Goal: Transaction & Acquisition: Purchase product/service

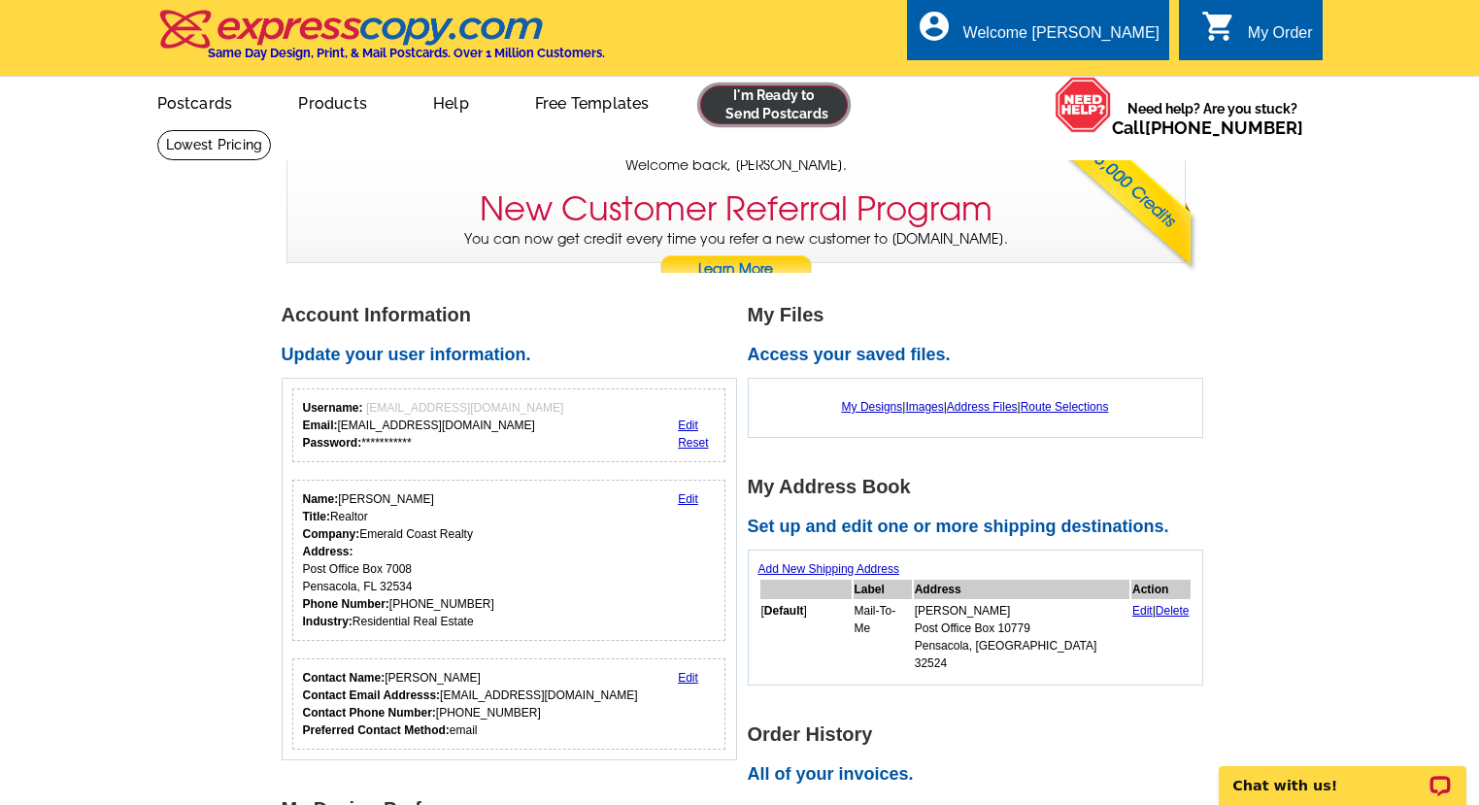
click at [783, 109] on link at bounding box center [774, 104] width 149 height 39
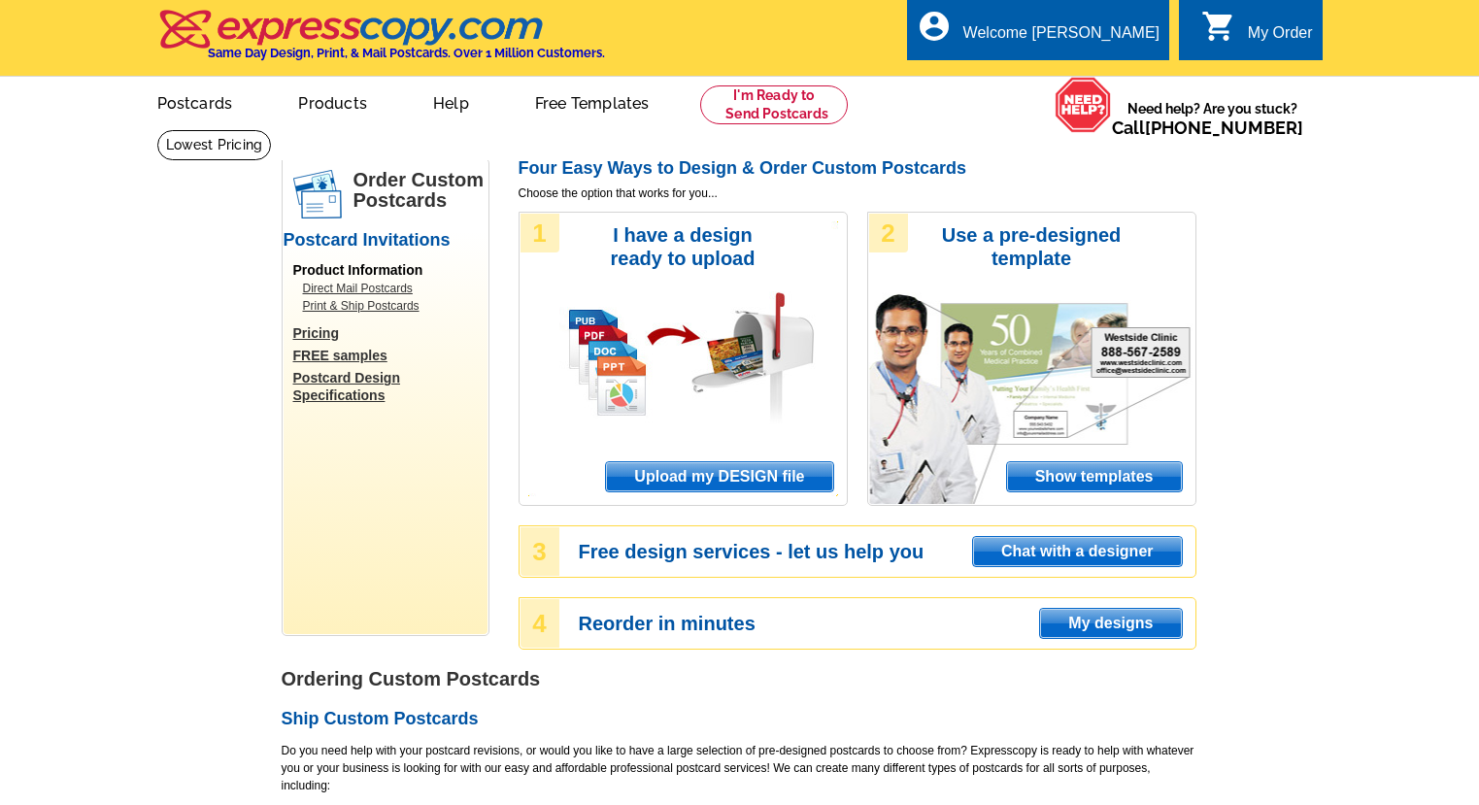
click at [711, 477] on span "Upload my DESIGN file" at bounding box center [719, 476] width 226 height 29
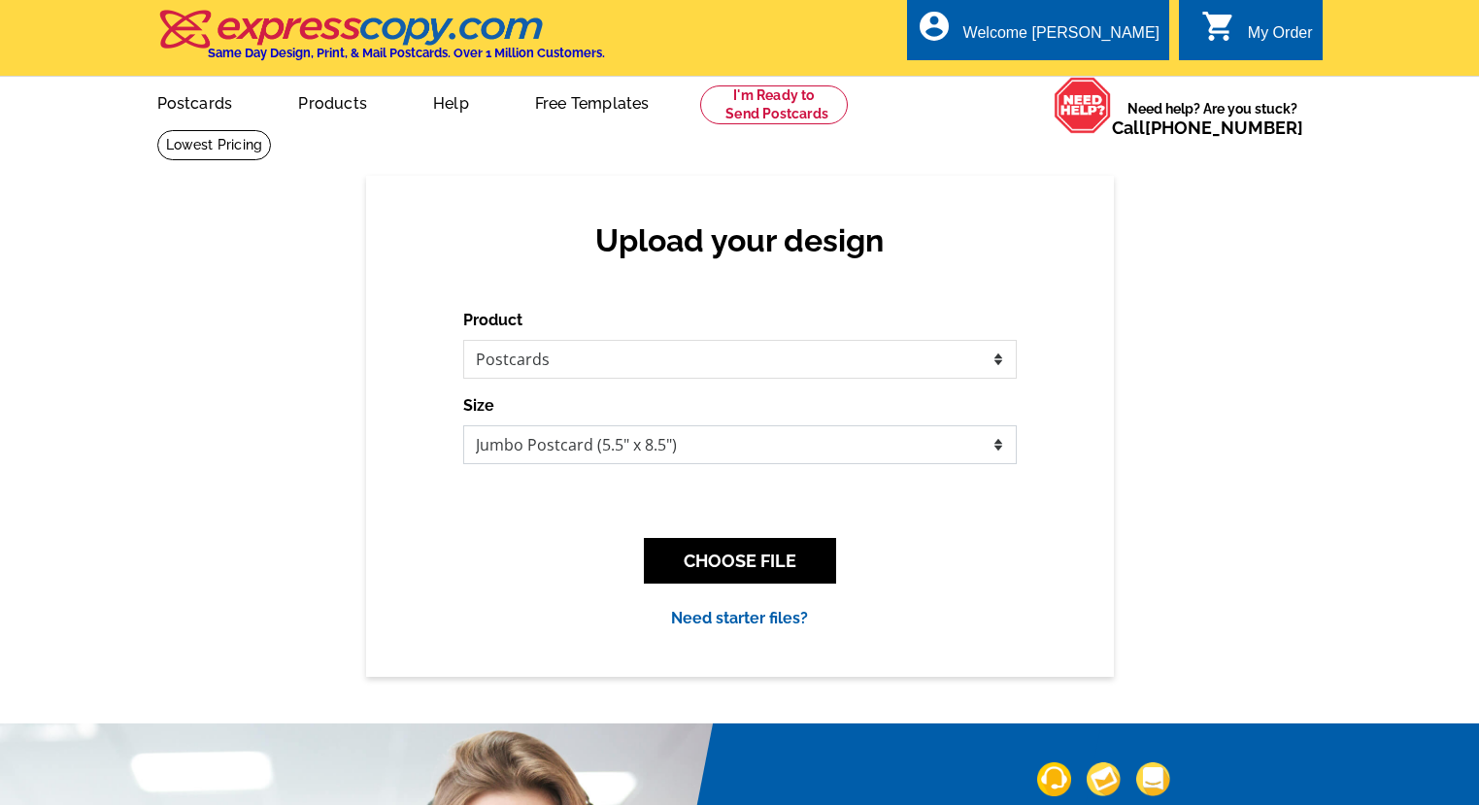
click at [686, 441] on select "Jumbo Postcard (5.5" x 8.5") Regular Postcard (4.25" x 5.6") Panoramic Postcard…" at bounding box center [740, 444] width 554 height 39
select select "1"
click at [463, 425] on select "Jumbo Postcard (5.5" x 8.5") Regular Postcard (4.25" x 5.6") Panoramic Postcard…" at bounding box center [740, 444] width 554 height 39
click at [735, 550] on button "CHOOSE FILE" at bounding box center [740, 561] width 192 height 46
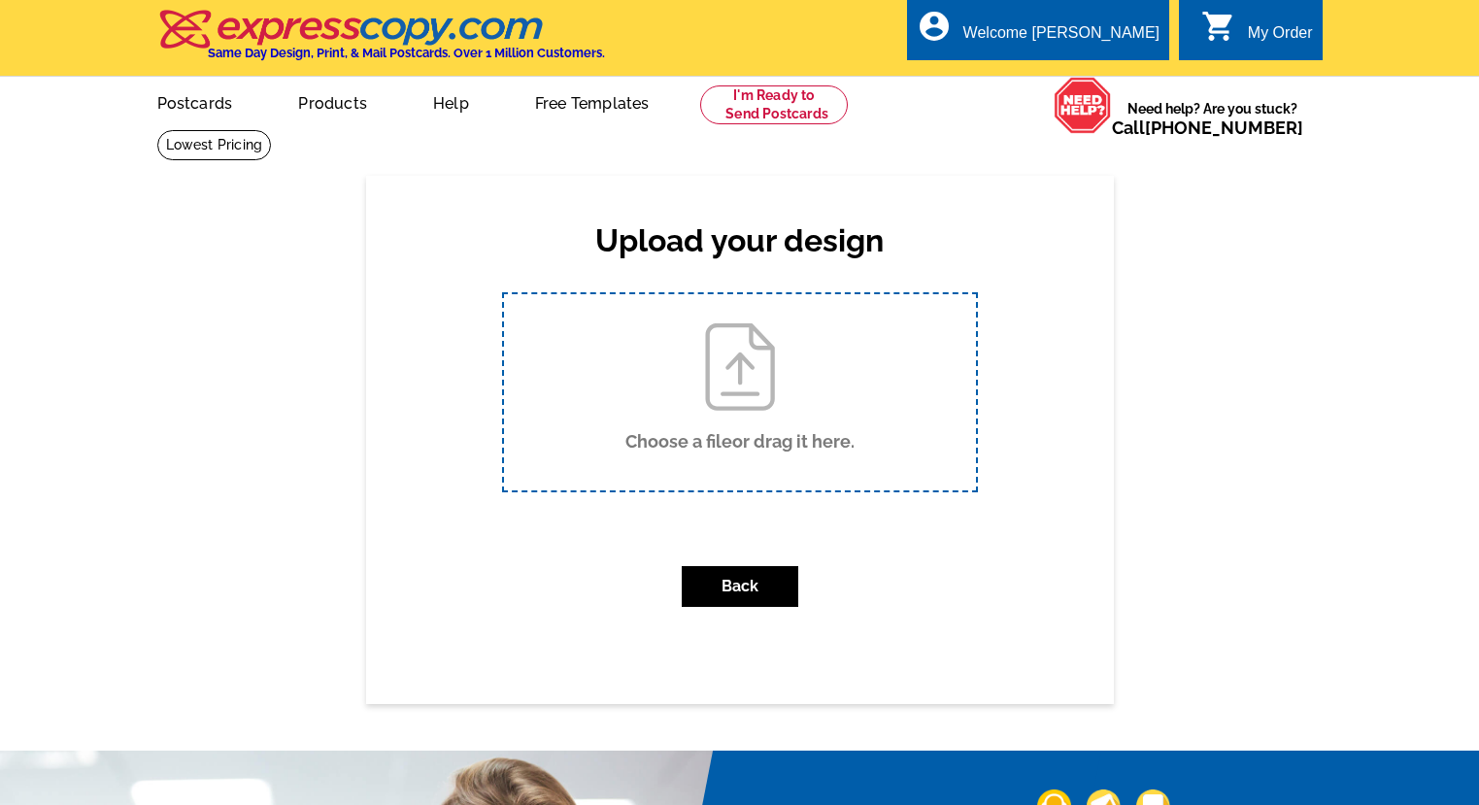
scroll to position [3, 0]
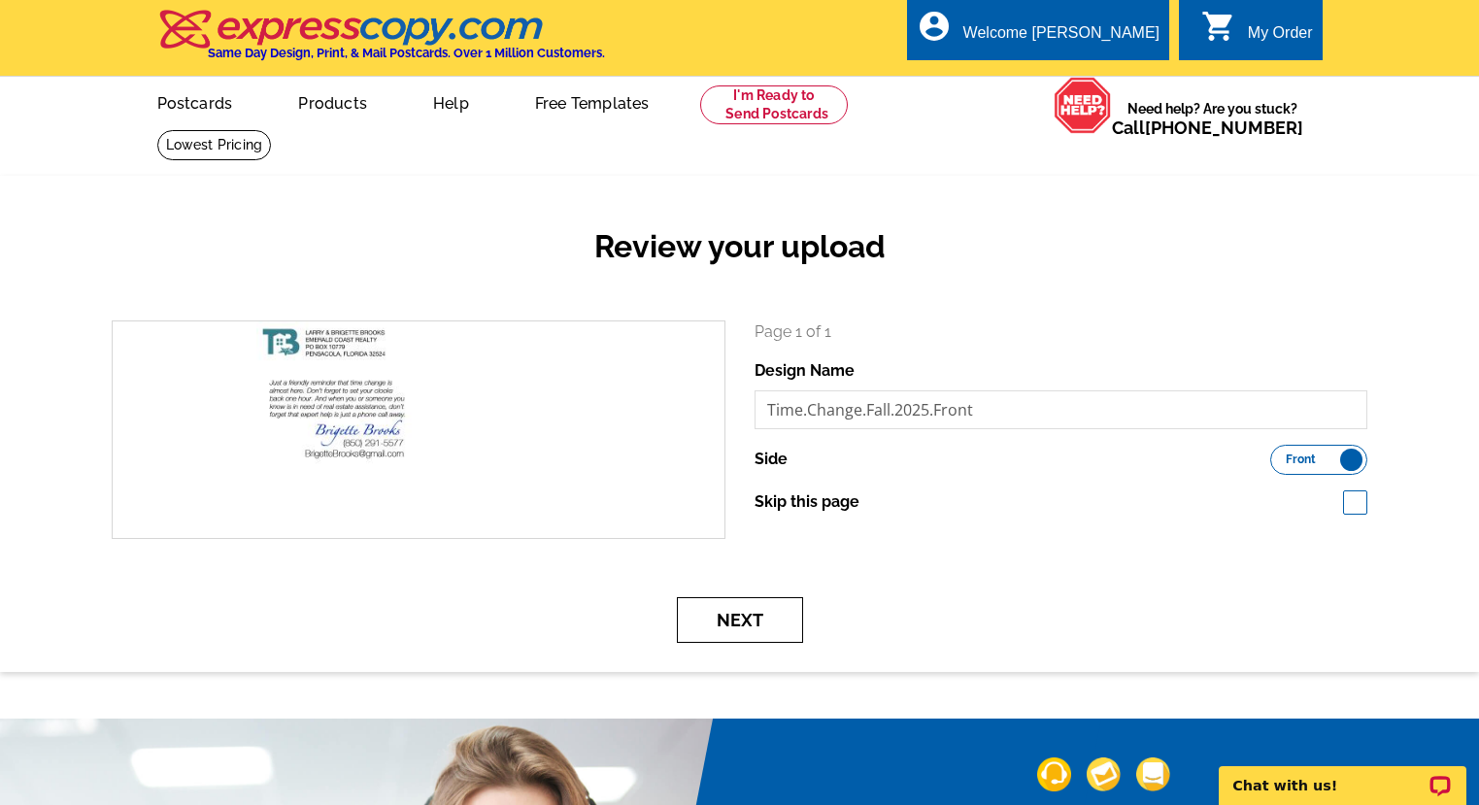
click at [766, 619] on button "Next" at bounding box center [740, 620] width 126 height 46
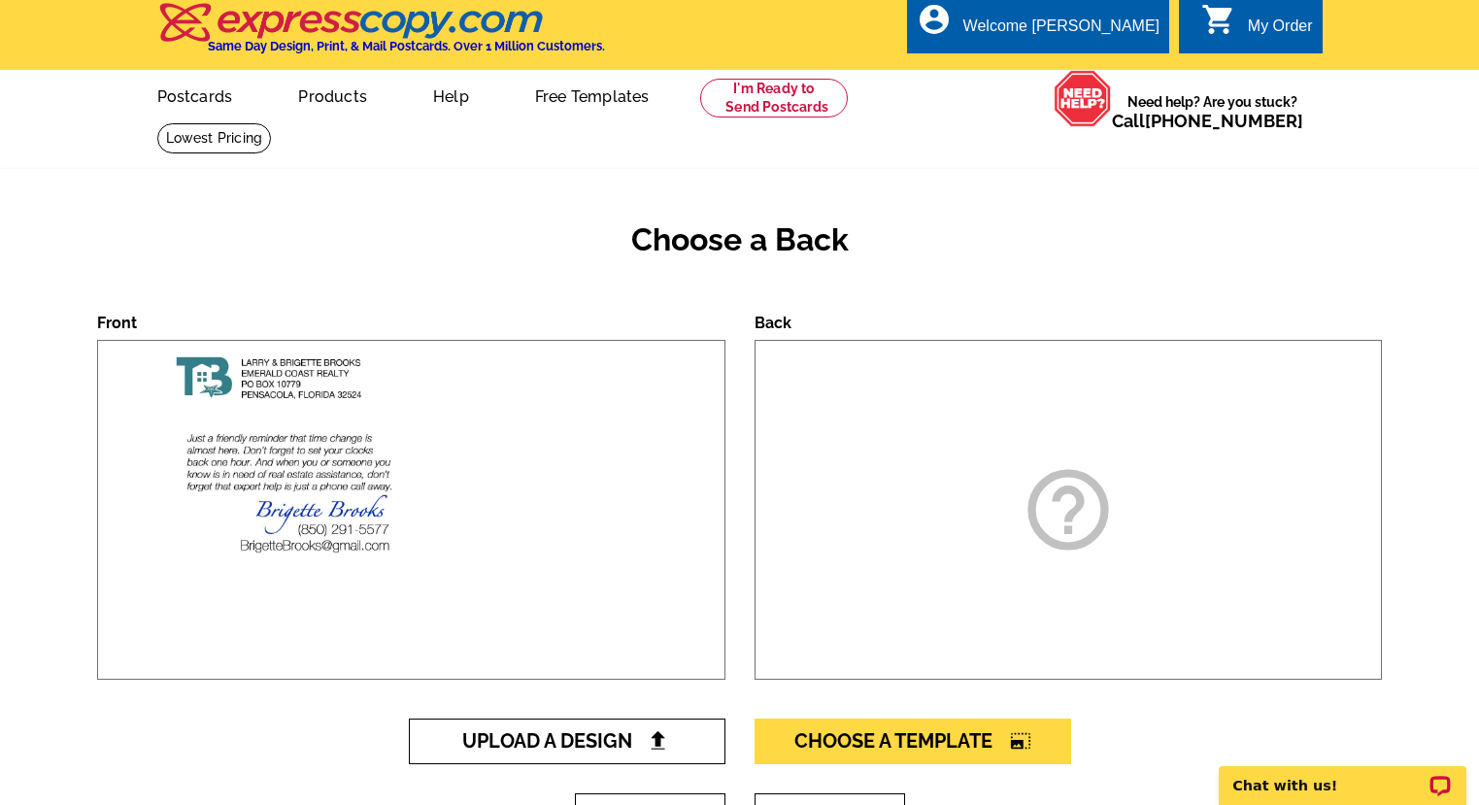
scroll to position [8, 0]
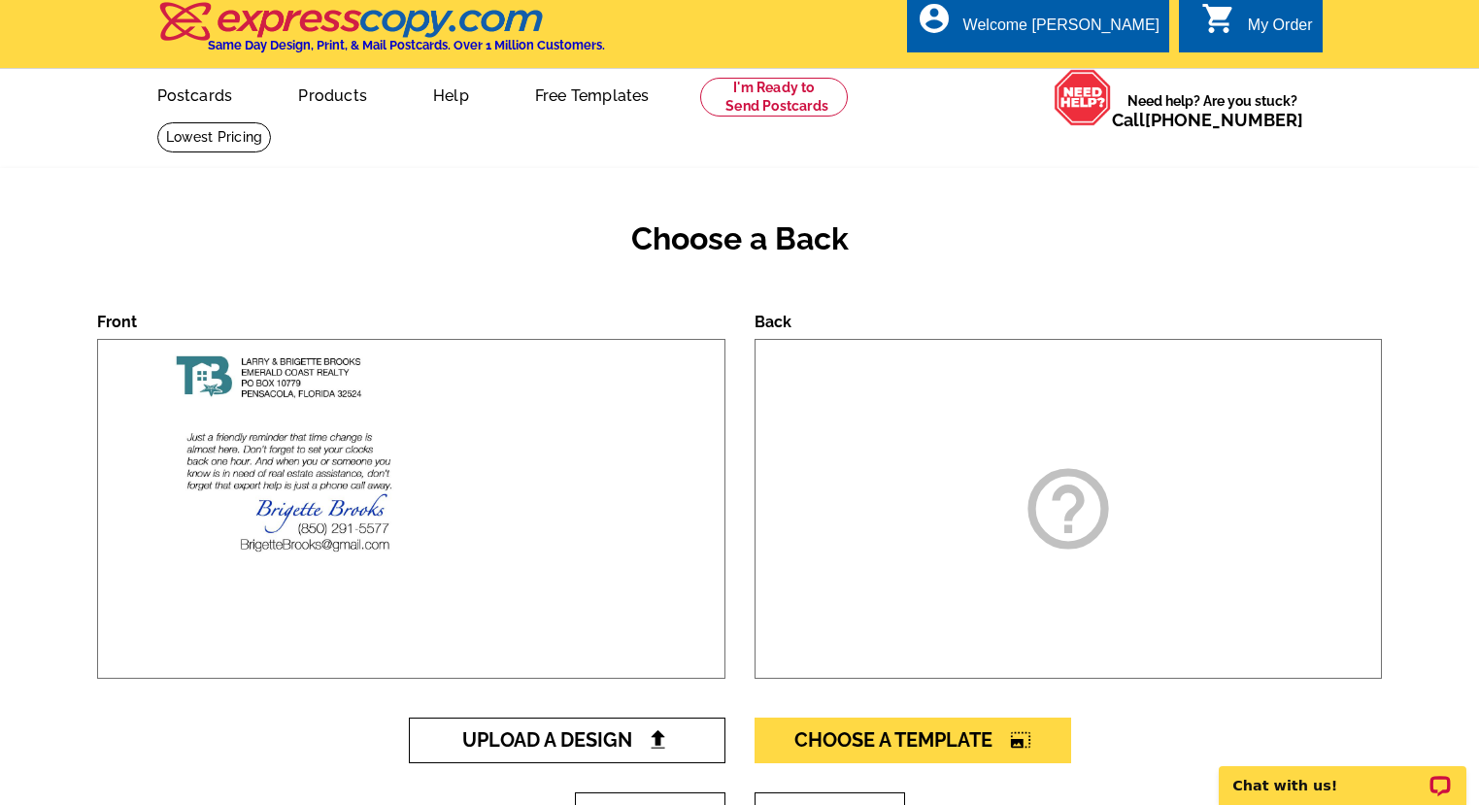
click at [610, 741] on span "Upload A Design" at bounding box center [566, 739] width 209 height 23
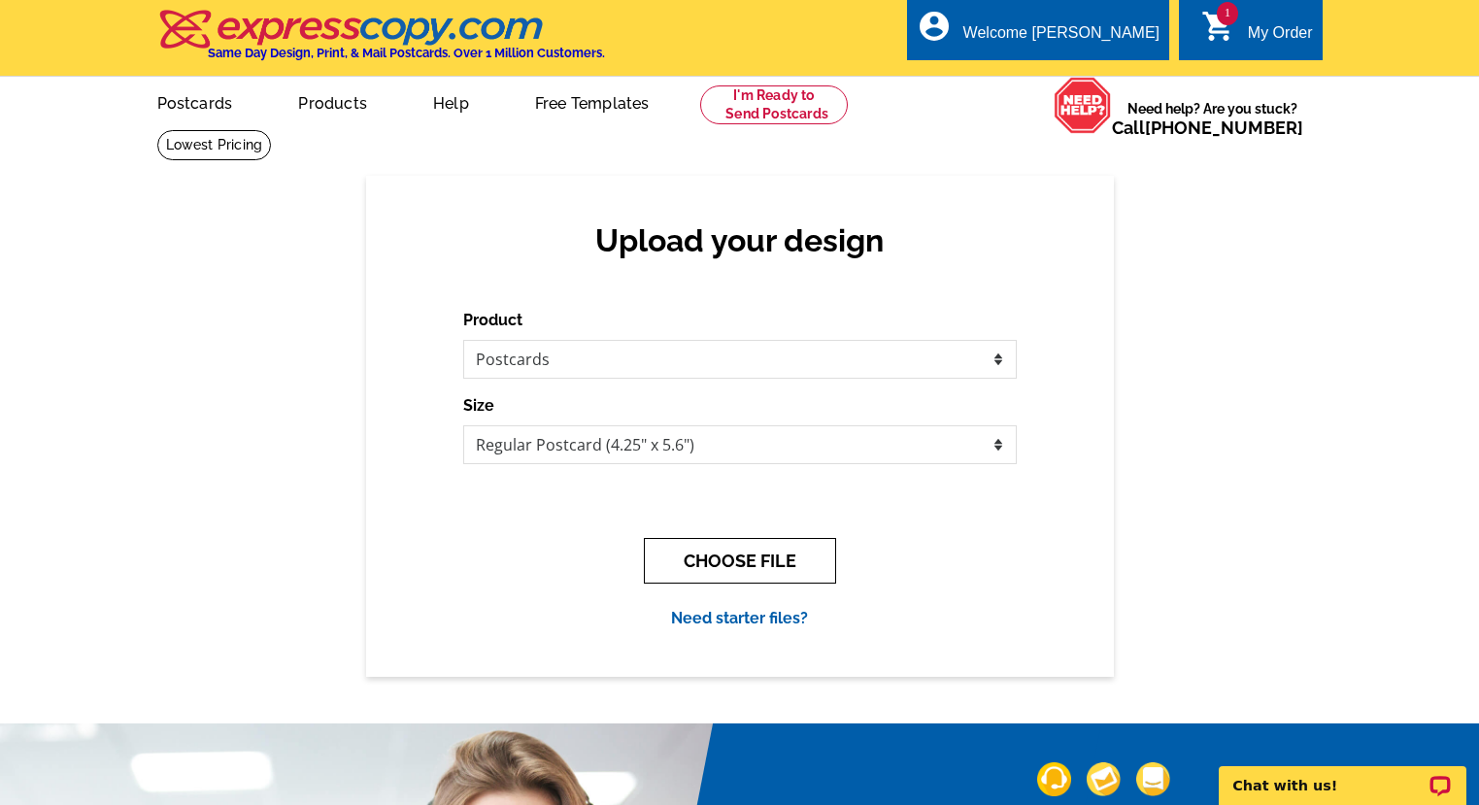
click at [694, 553] on button "CHOOSE FILE" at bounding box center [740, 561] width 192 height 46
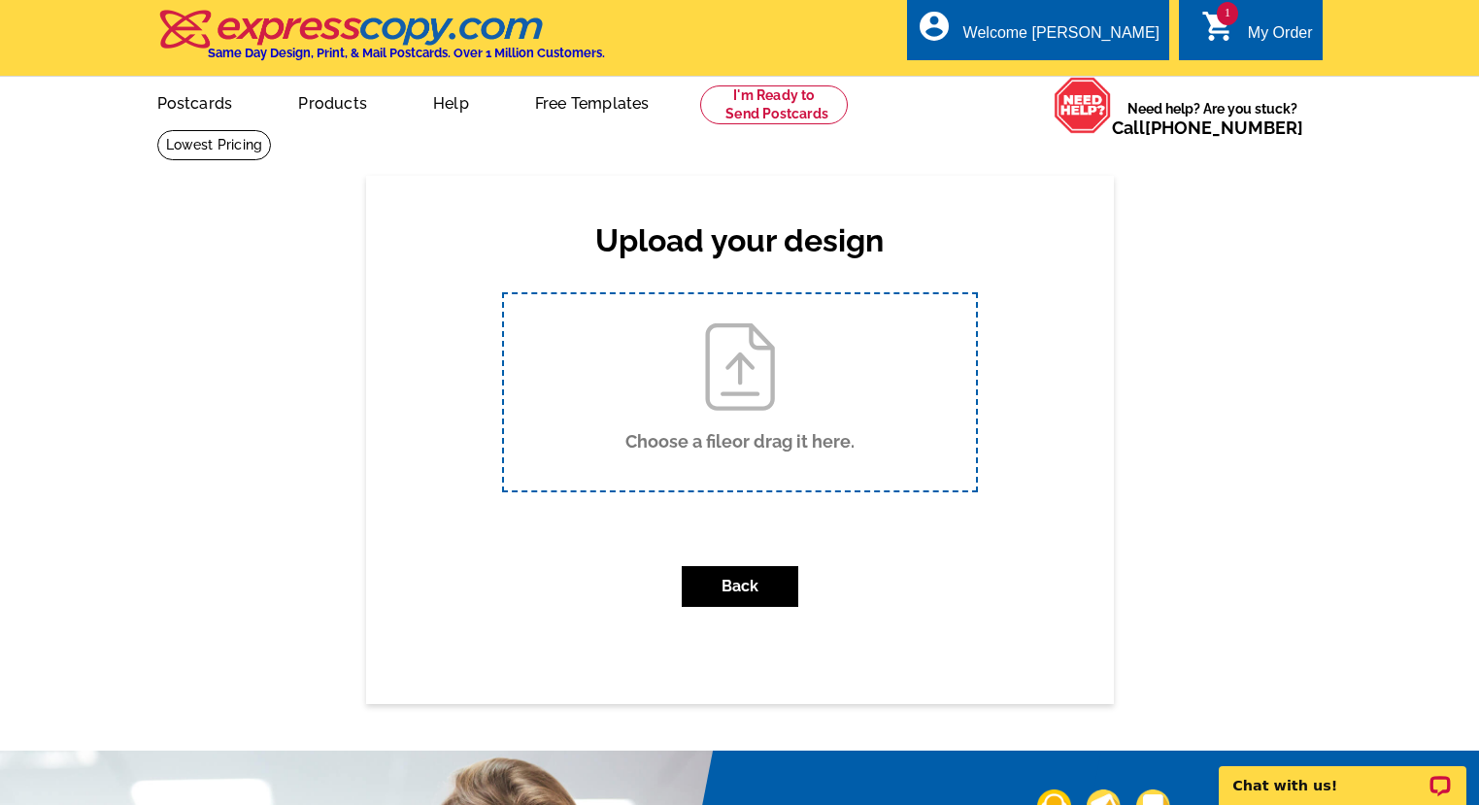
scroll to position [2, 0]
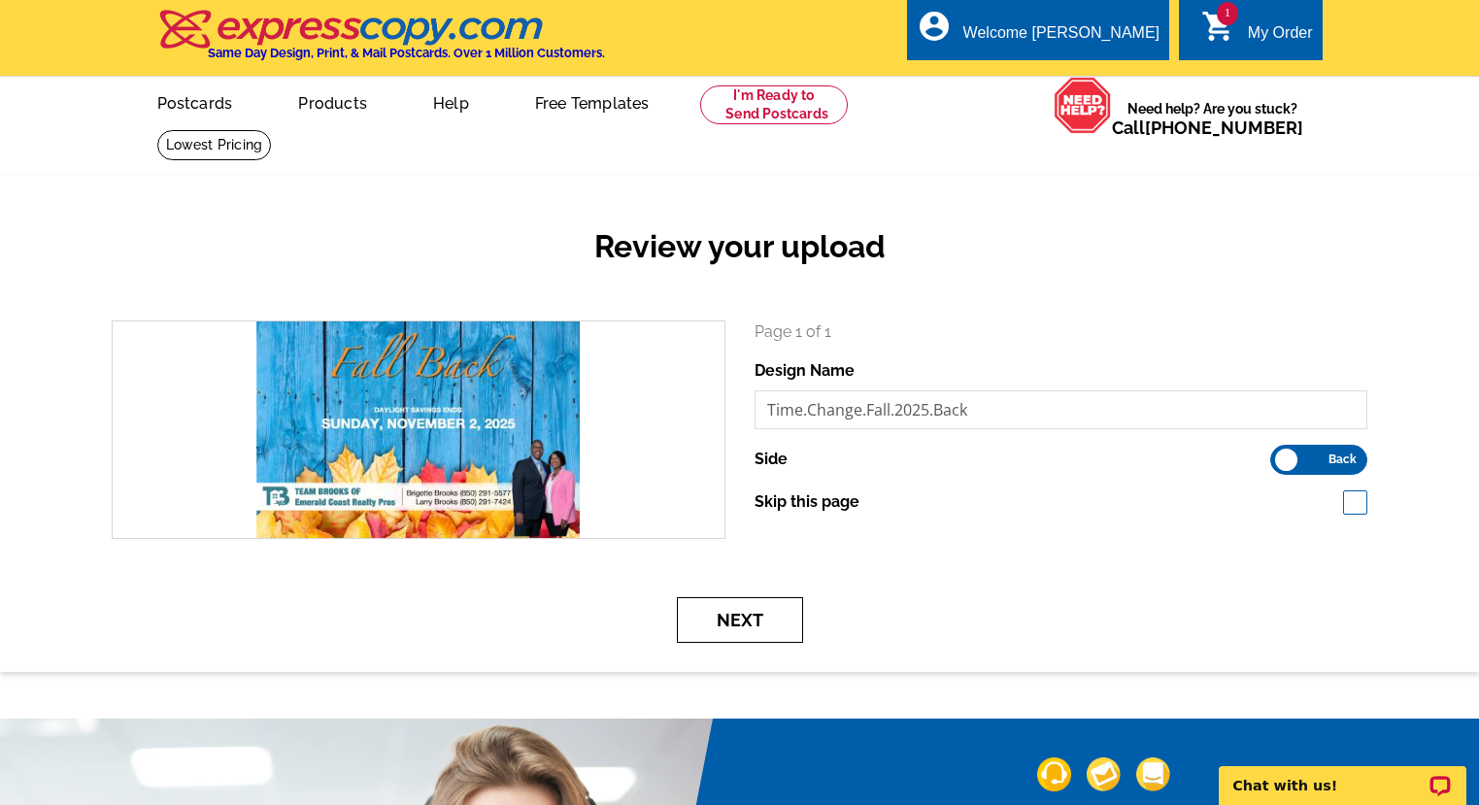
click at [782, 624] on button "Next" at bounding box center [740, 620] width 126 height 46
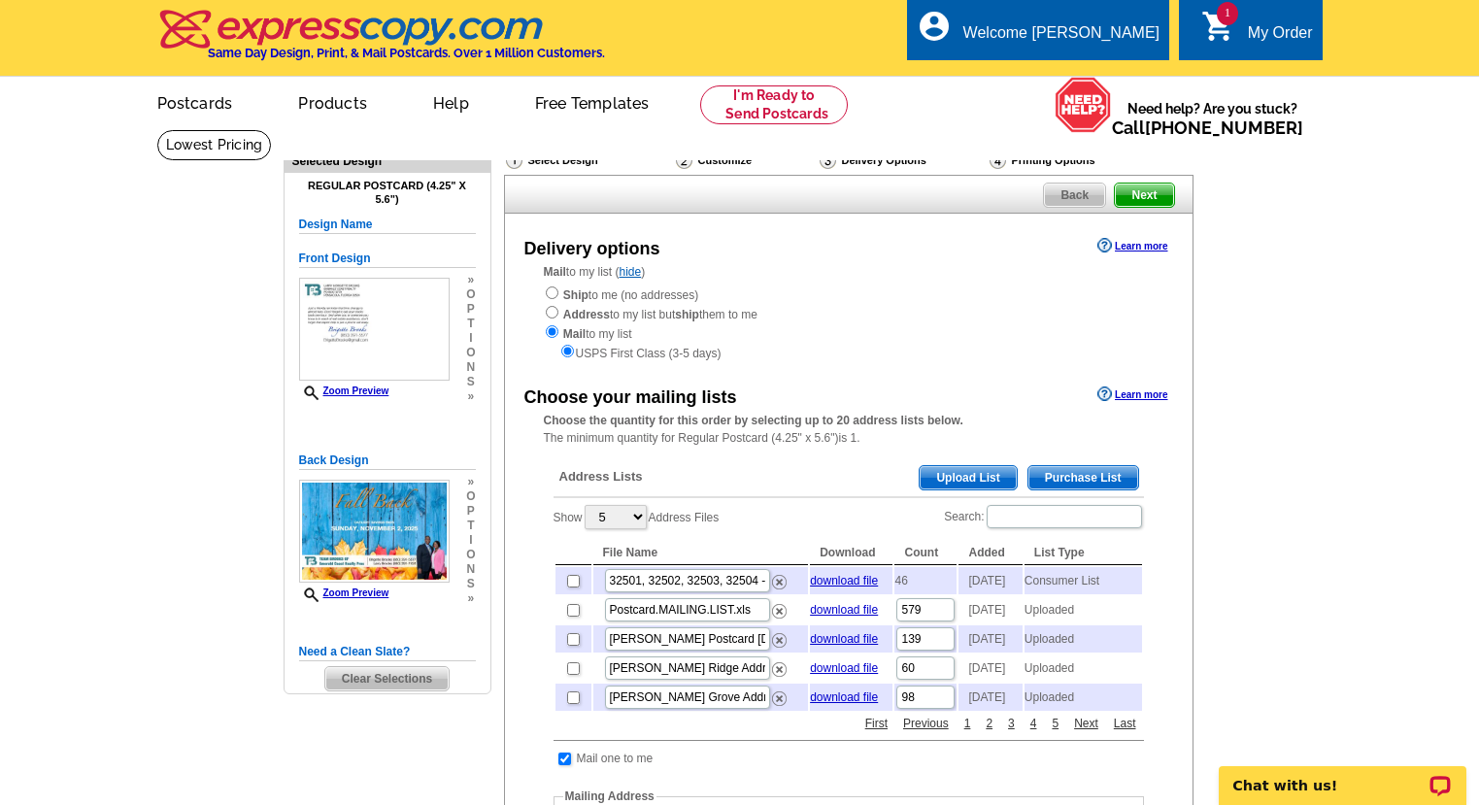
click at [985, 479] on span "Upload List" at bounding box center [968, 477] width 96 height 23
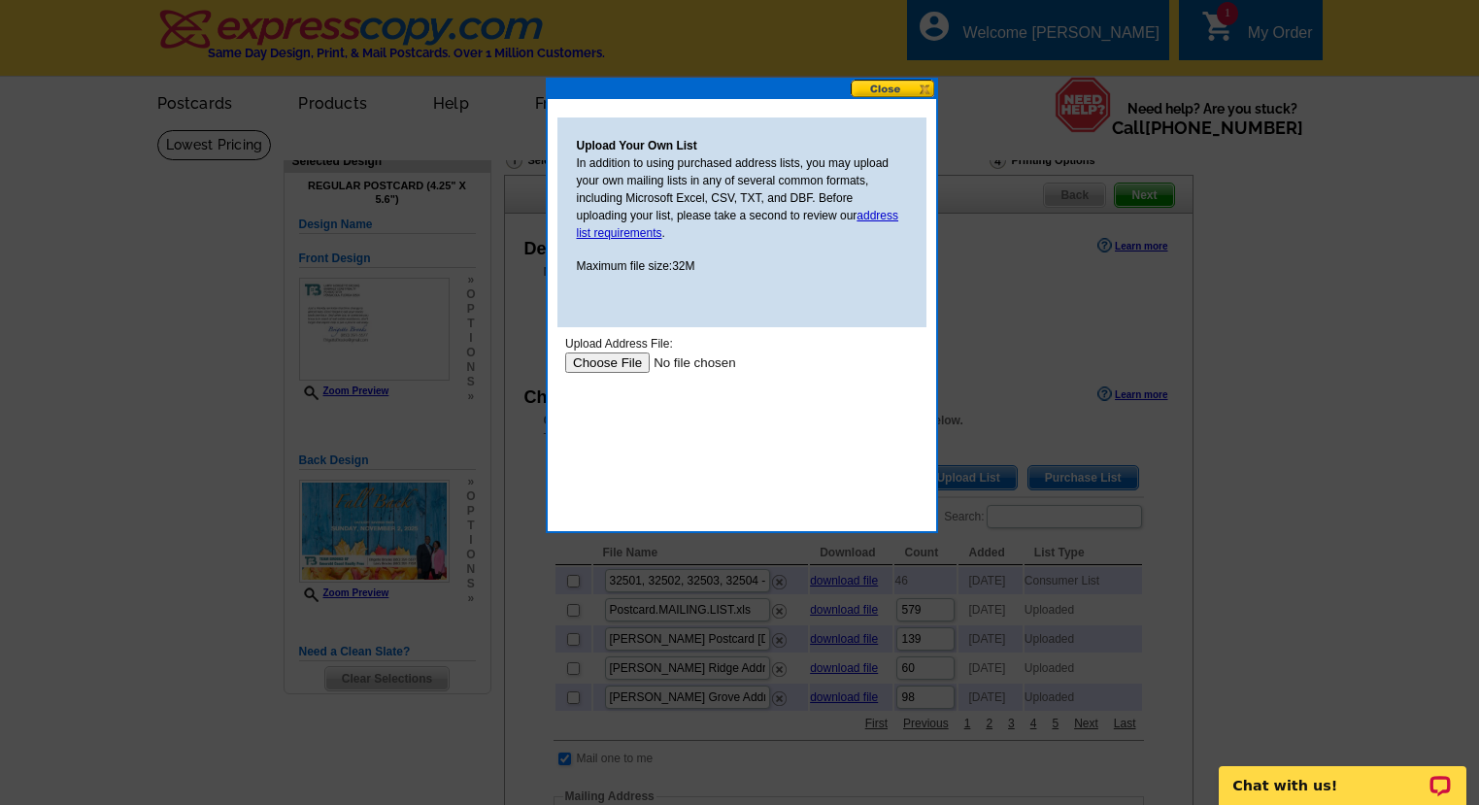
click at [617, 368] on input "file" at bounding box center [687, 363] width 246 height 20
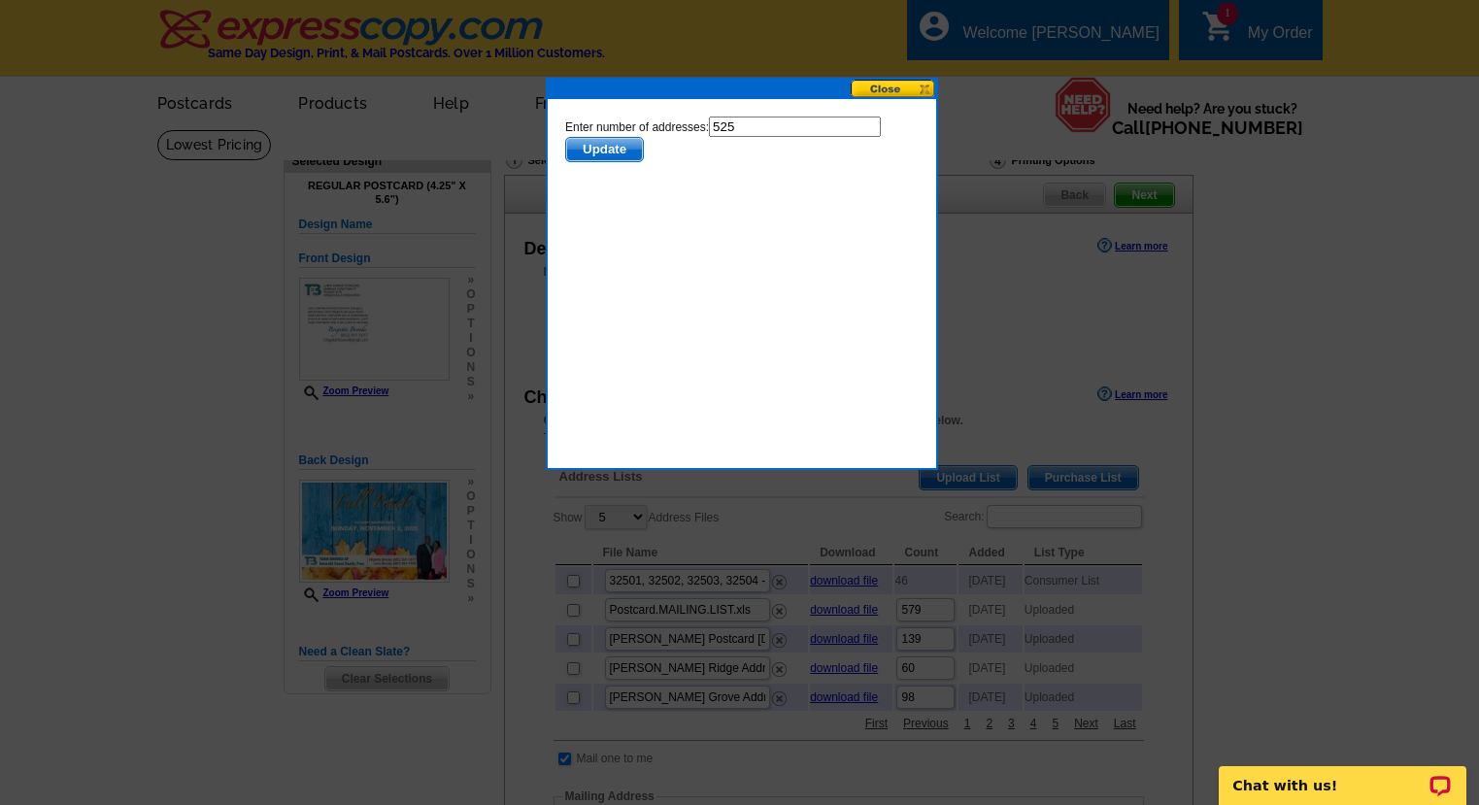
click at [891, 94] on button at bounding box center [893, 89] width 85 height 18
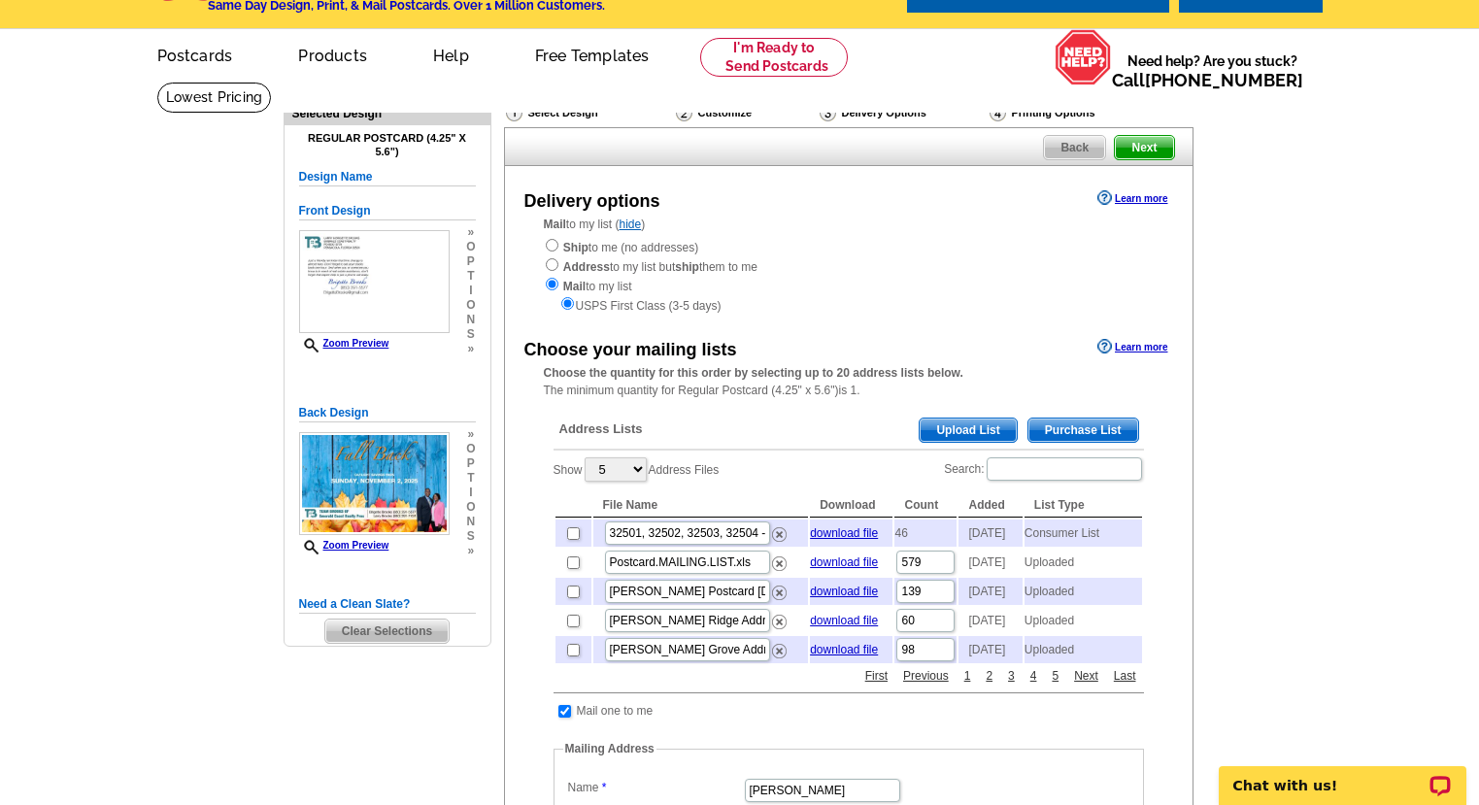
scroll to position [42, 0]
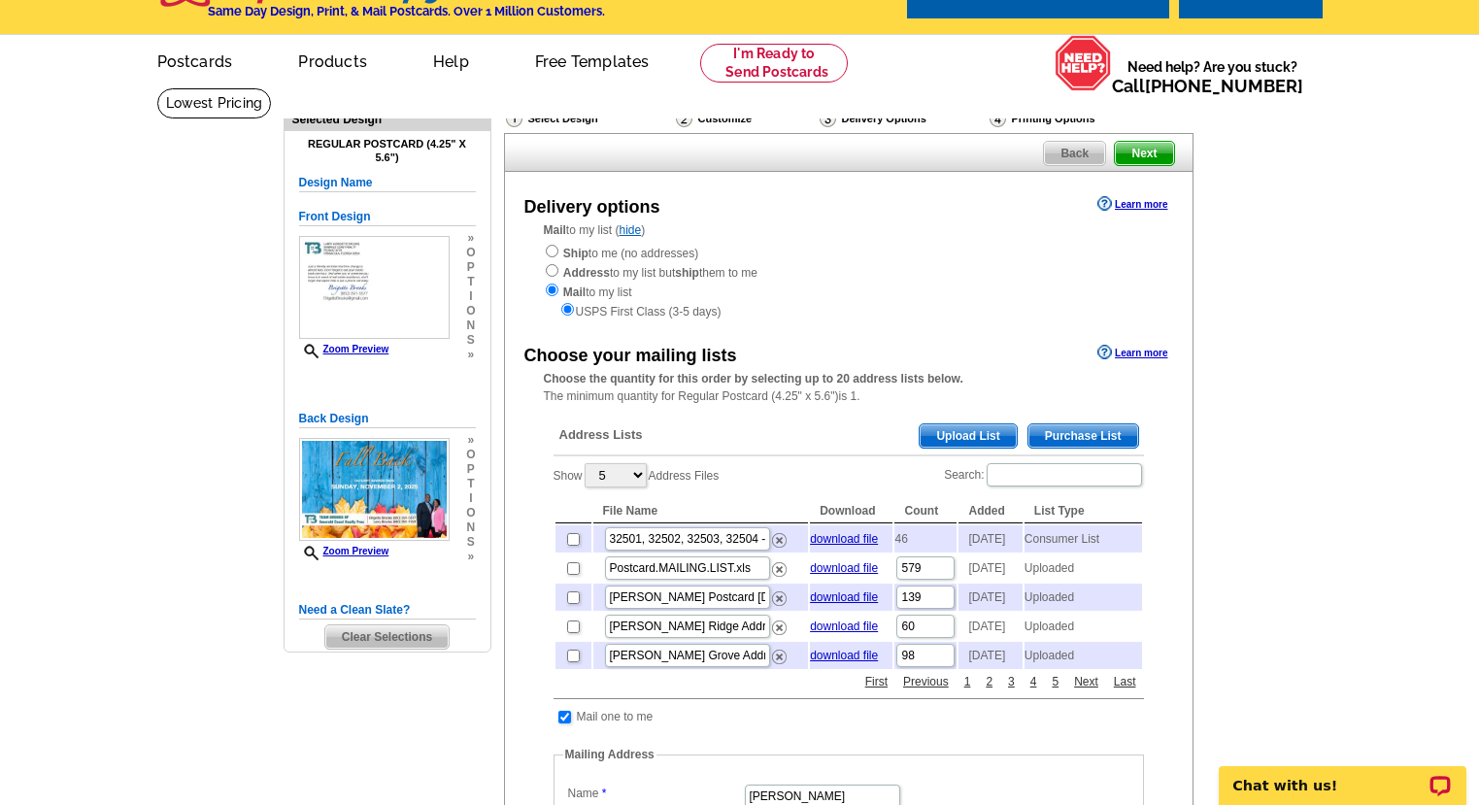
click at [969, 437] on span "Upload List" at bounding box center [968, 435] width 96 height 23
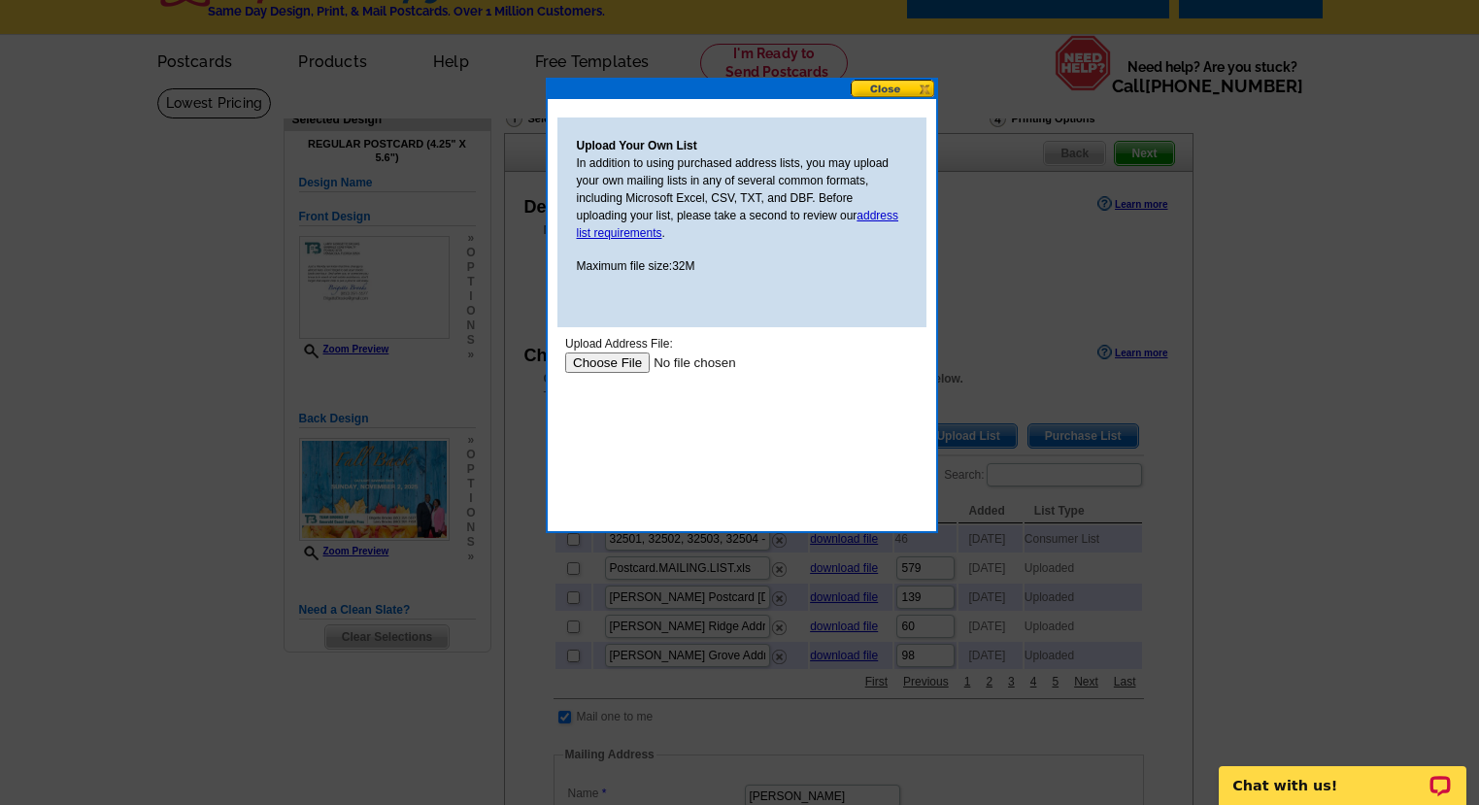
scroll to position [0, 0]
click at [612, 367] on input "file" at bounding box center [687, 363] width 246 height 20
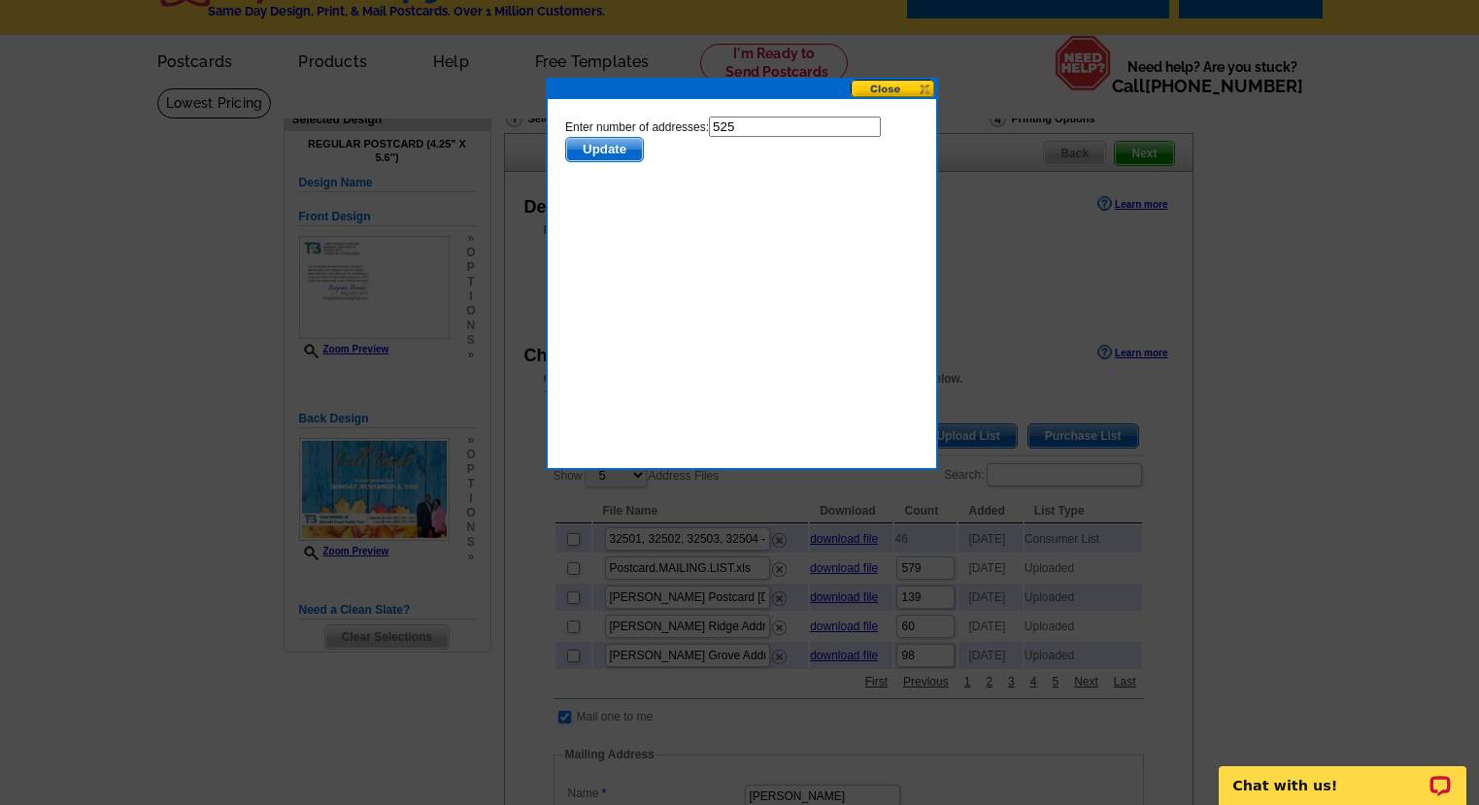
click at [591, 154] on span "Update" at bounding box center [603, 149] width 77 height 23
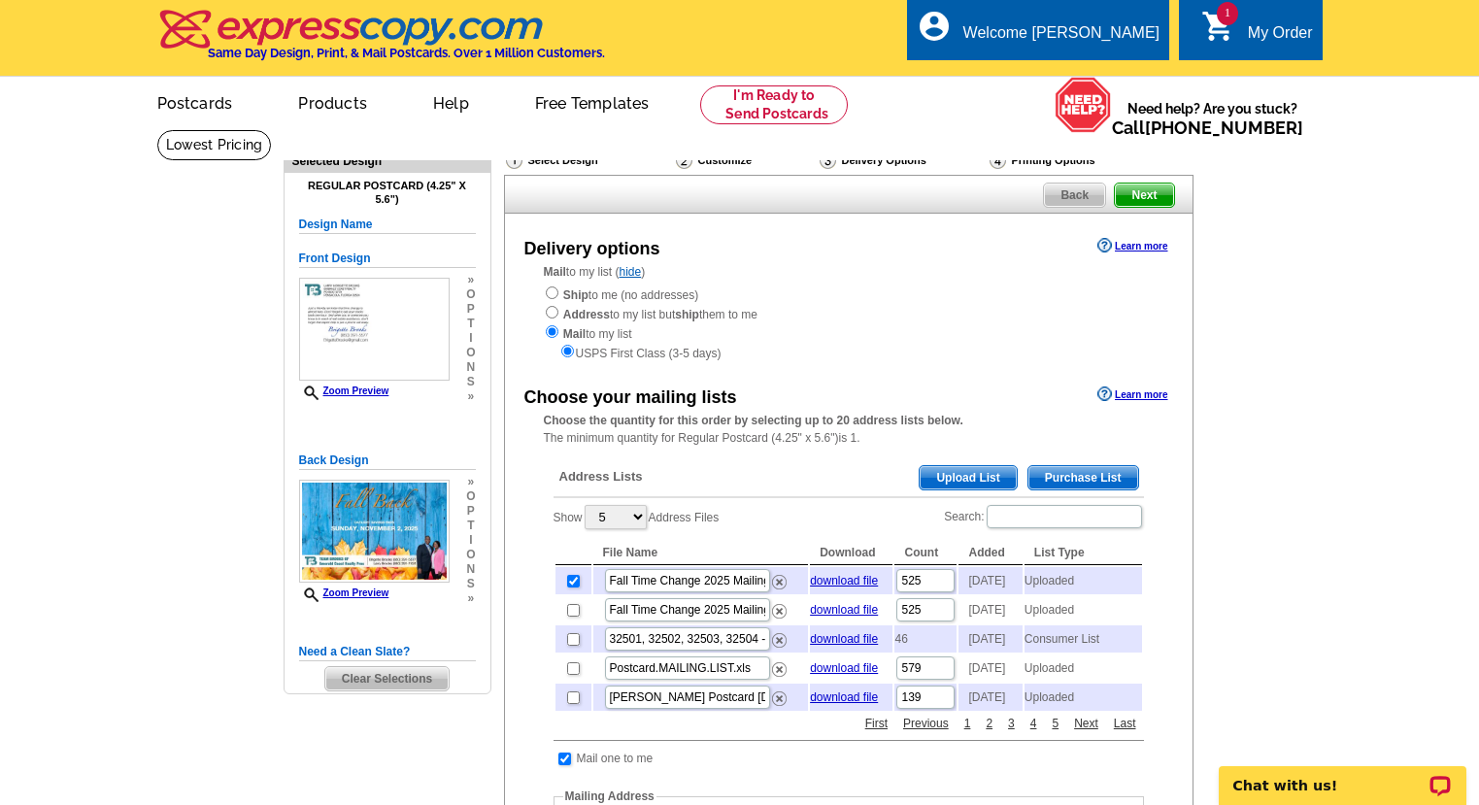
click at [1150, 203] on span "Next" at bounding box center [1144, 195] width 58 height 23
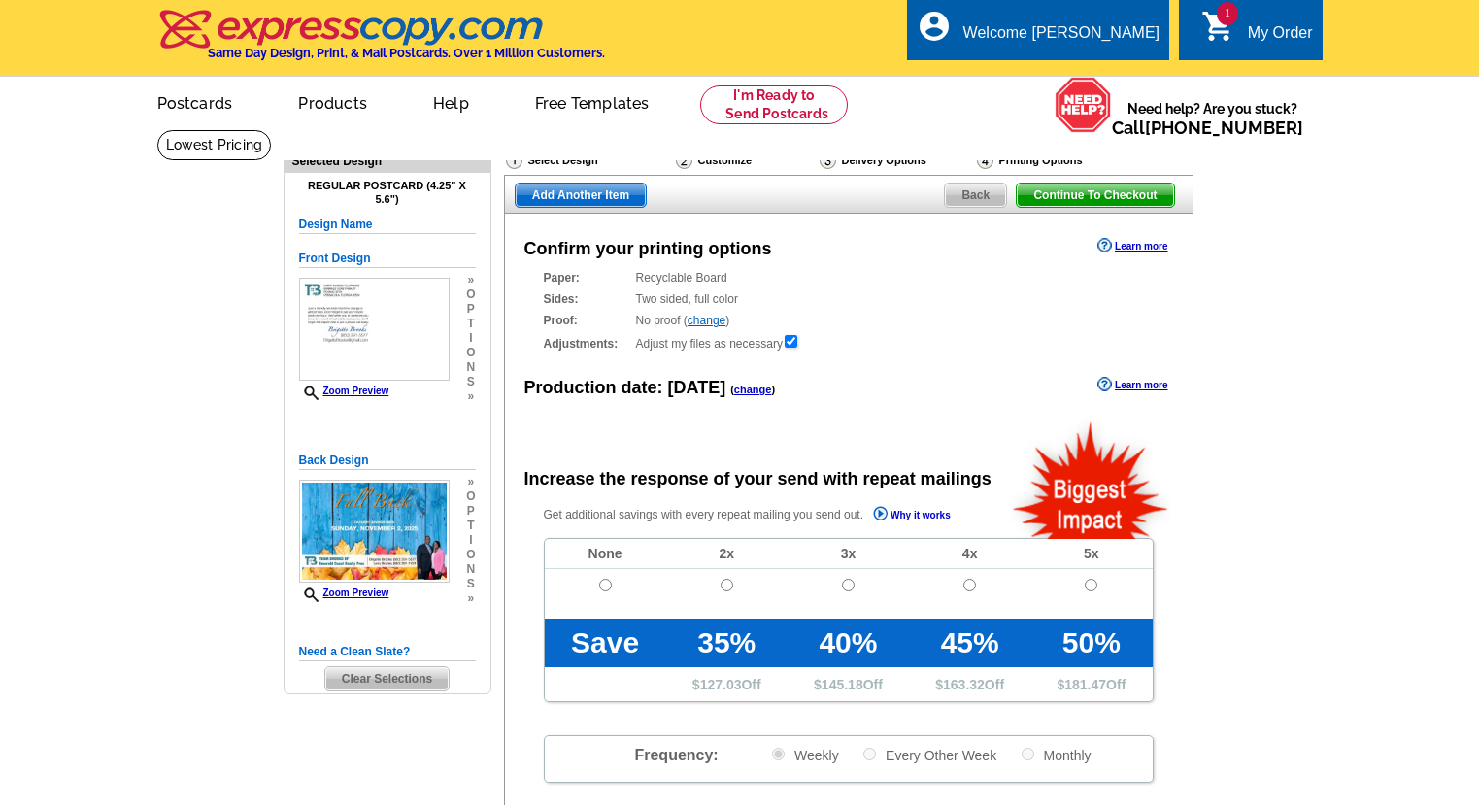
radio input "false"
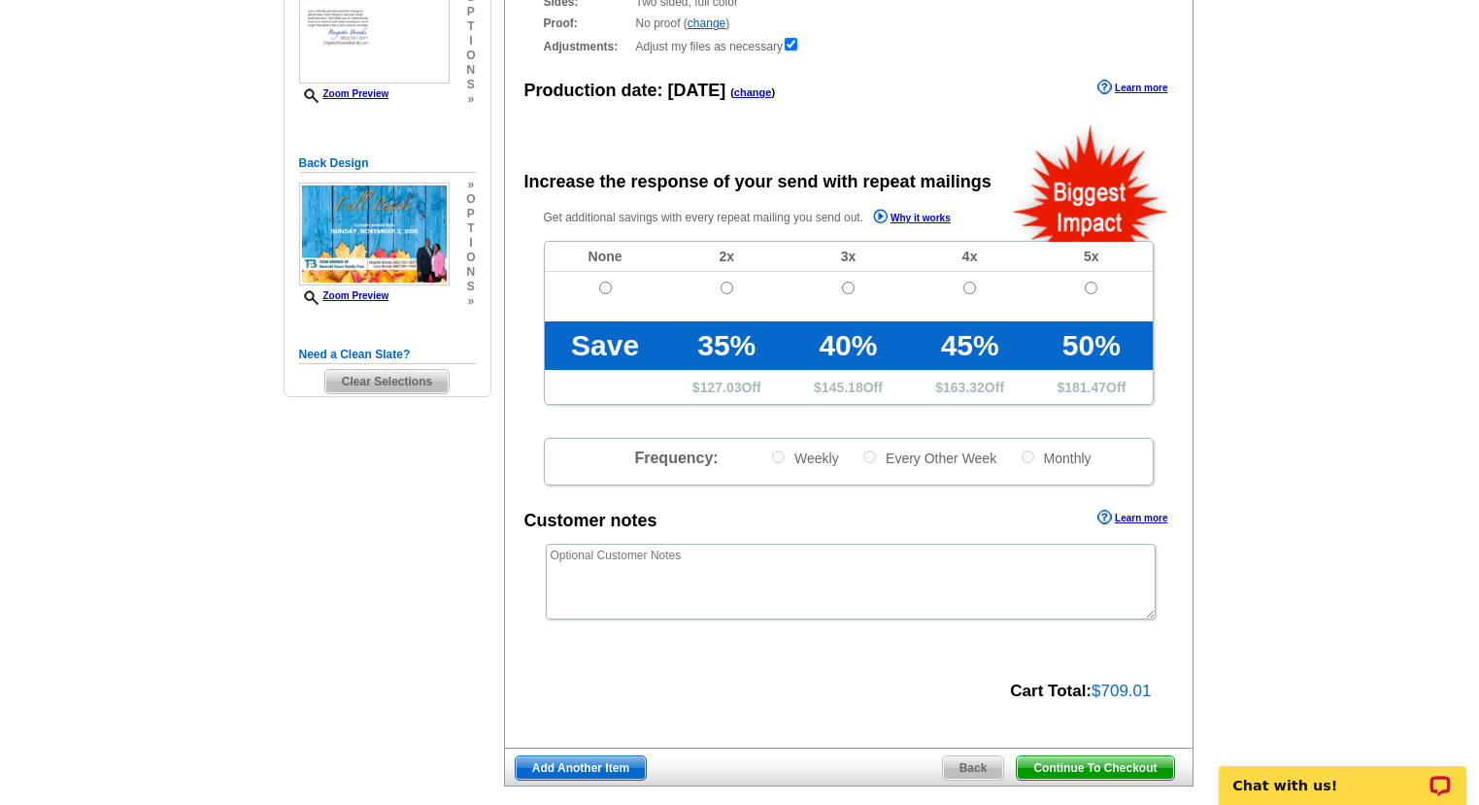
scroll to position [300, 0]
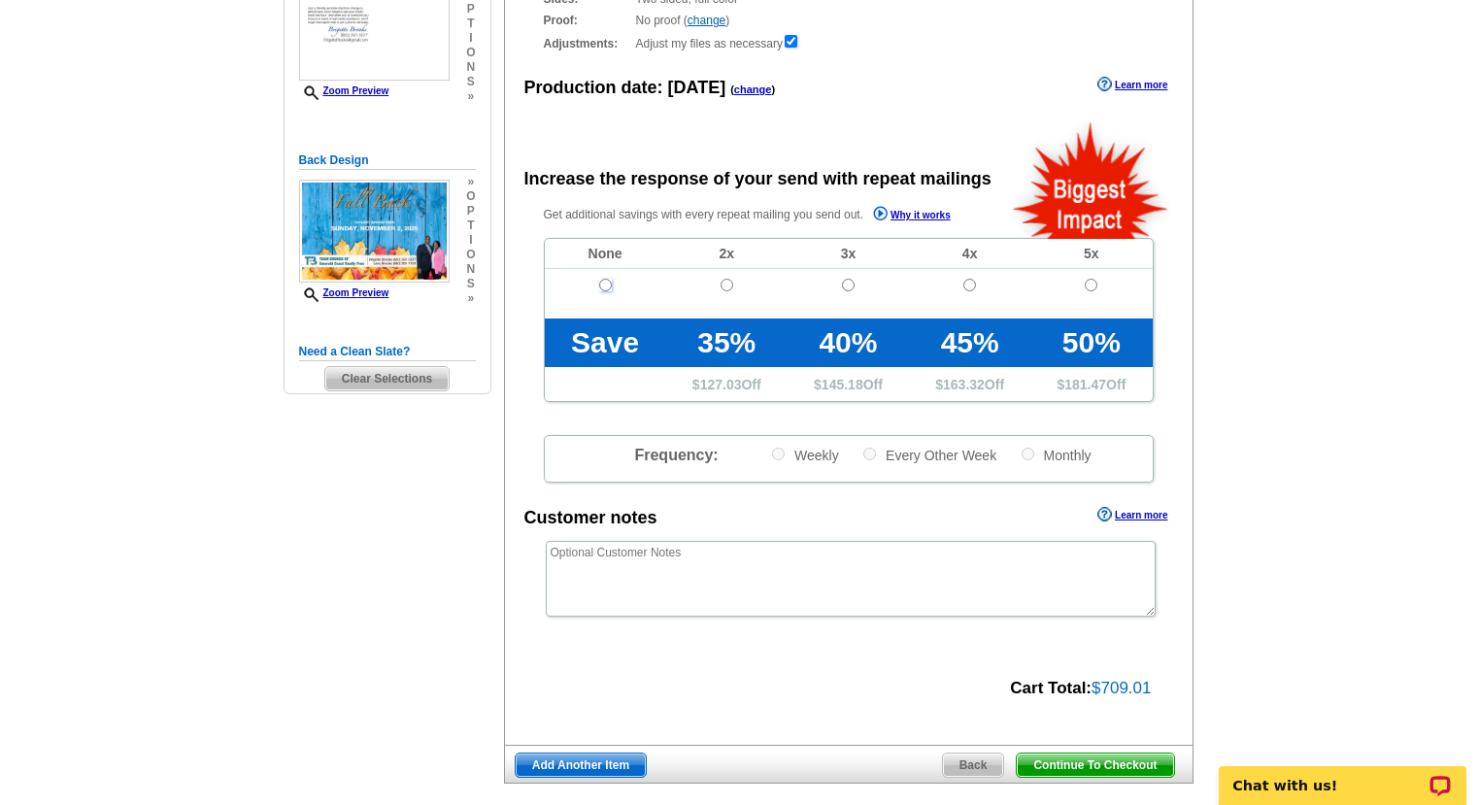
click at [603, 283] on input "radio" at bounding box center [605, 285] width 13 height 13
radio input "true"
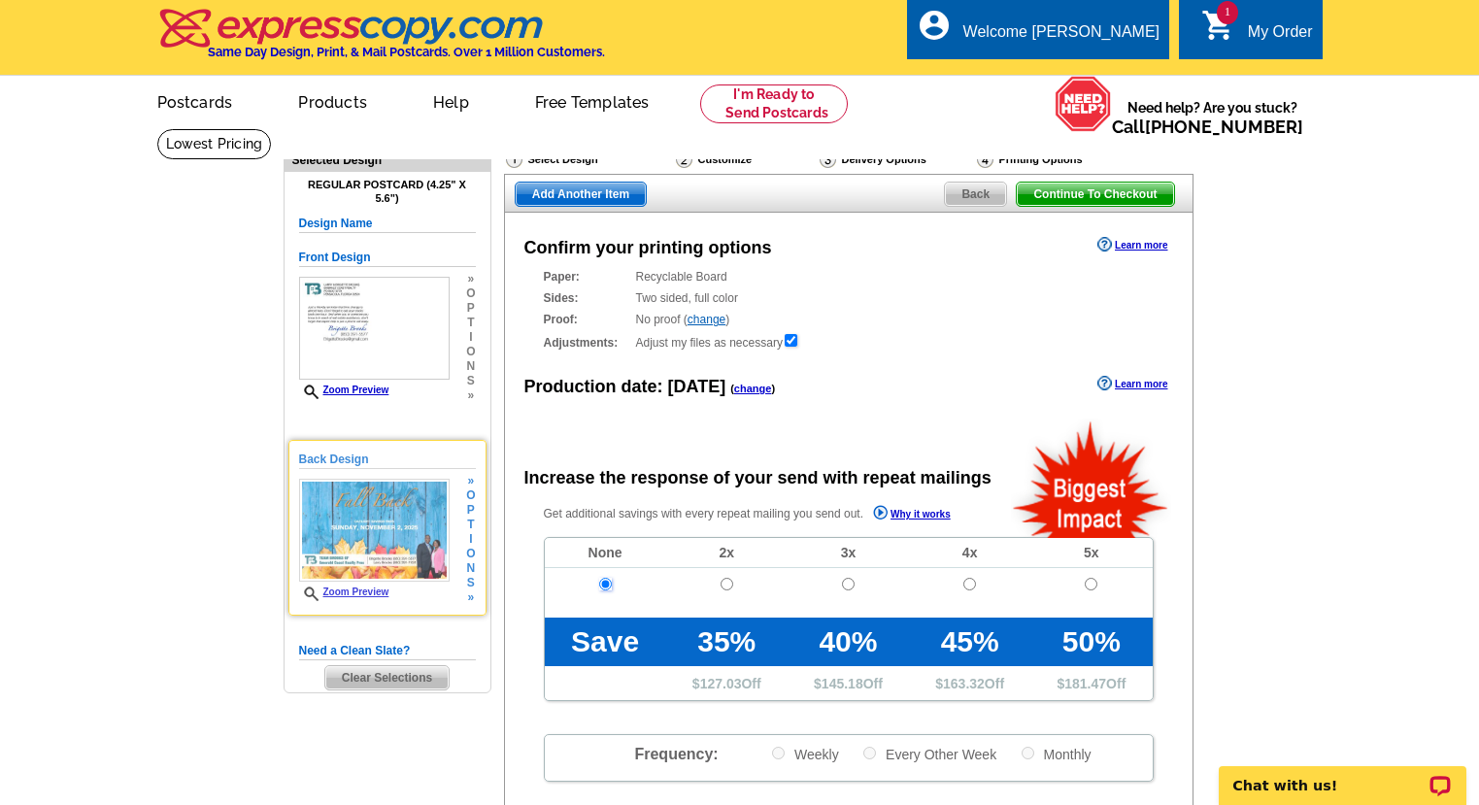
scroll to position [0, 0]
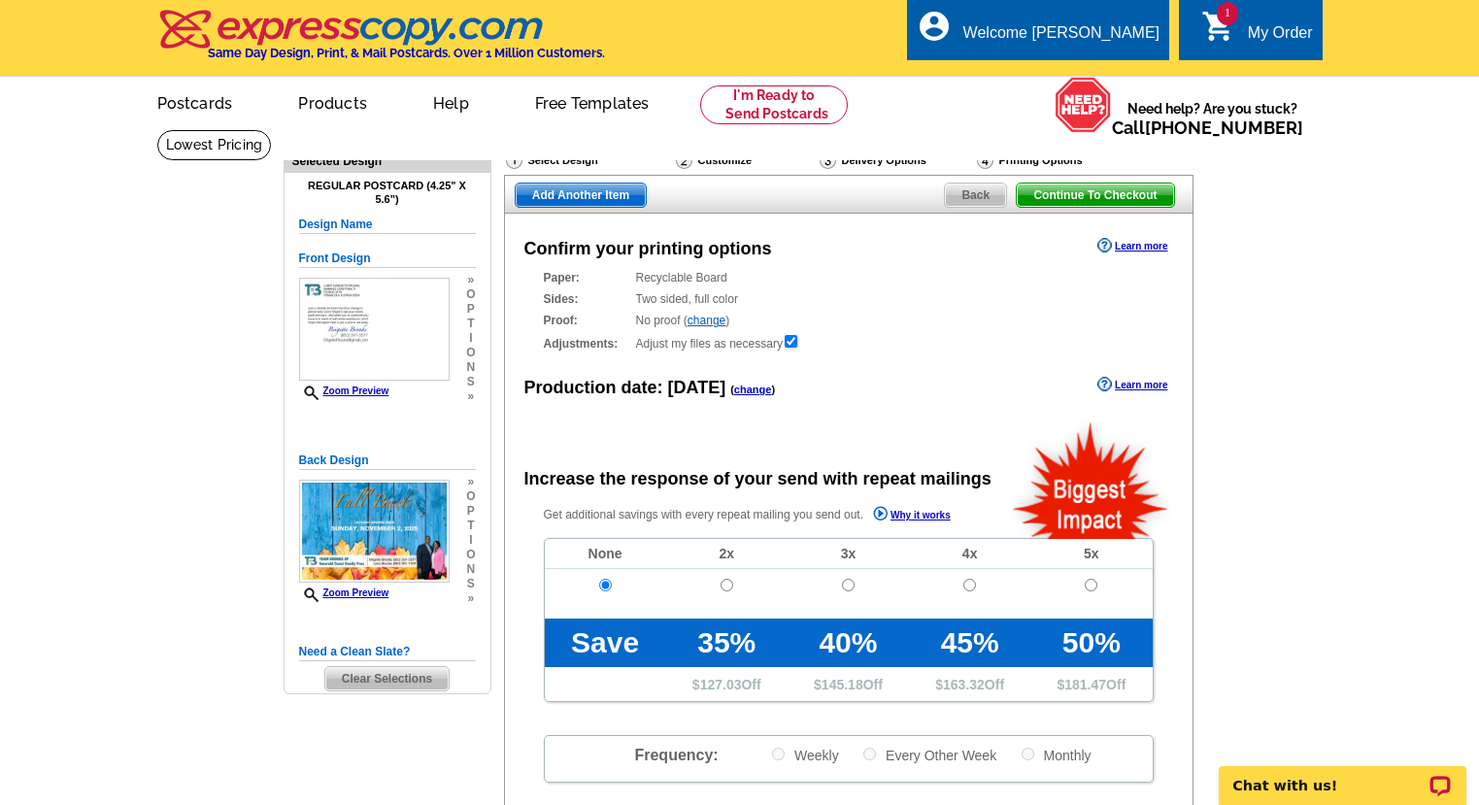
click at [390, 681] on span "Clear Selections" at bounding box center [386, 678] width 123 height 23
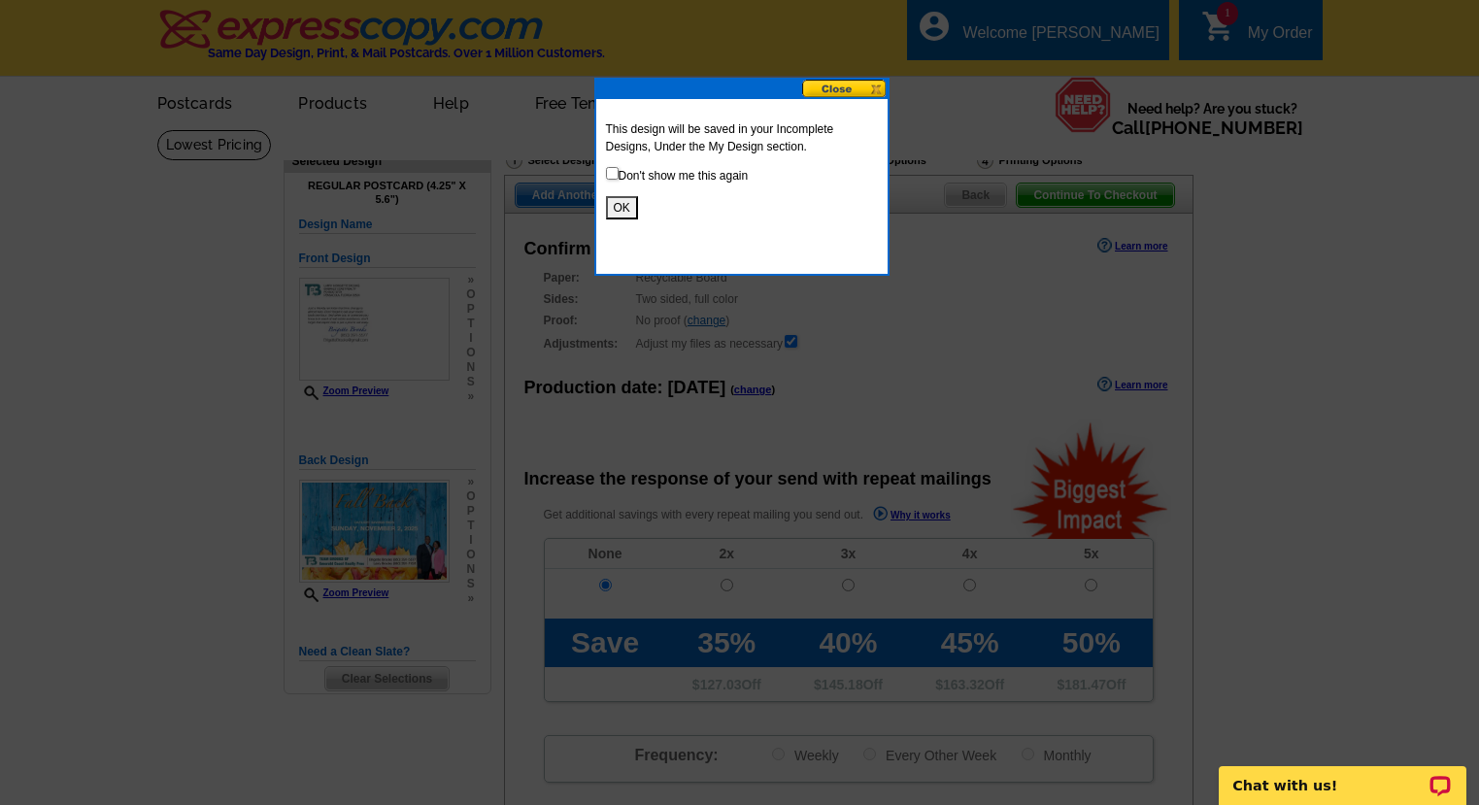
click at [627, 212] on button "OK" at bounding box center [622, 207] width 32 height 23
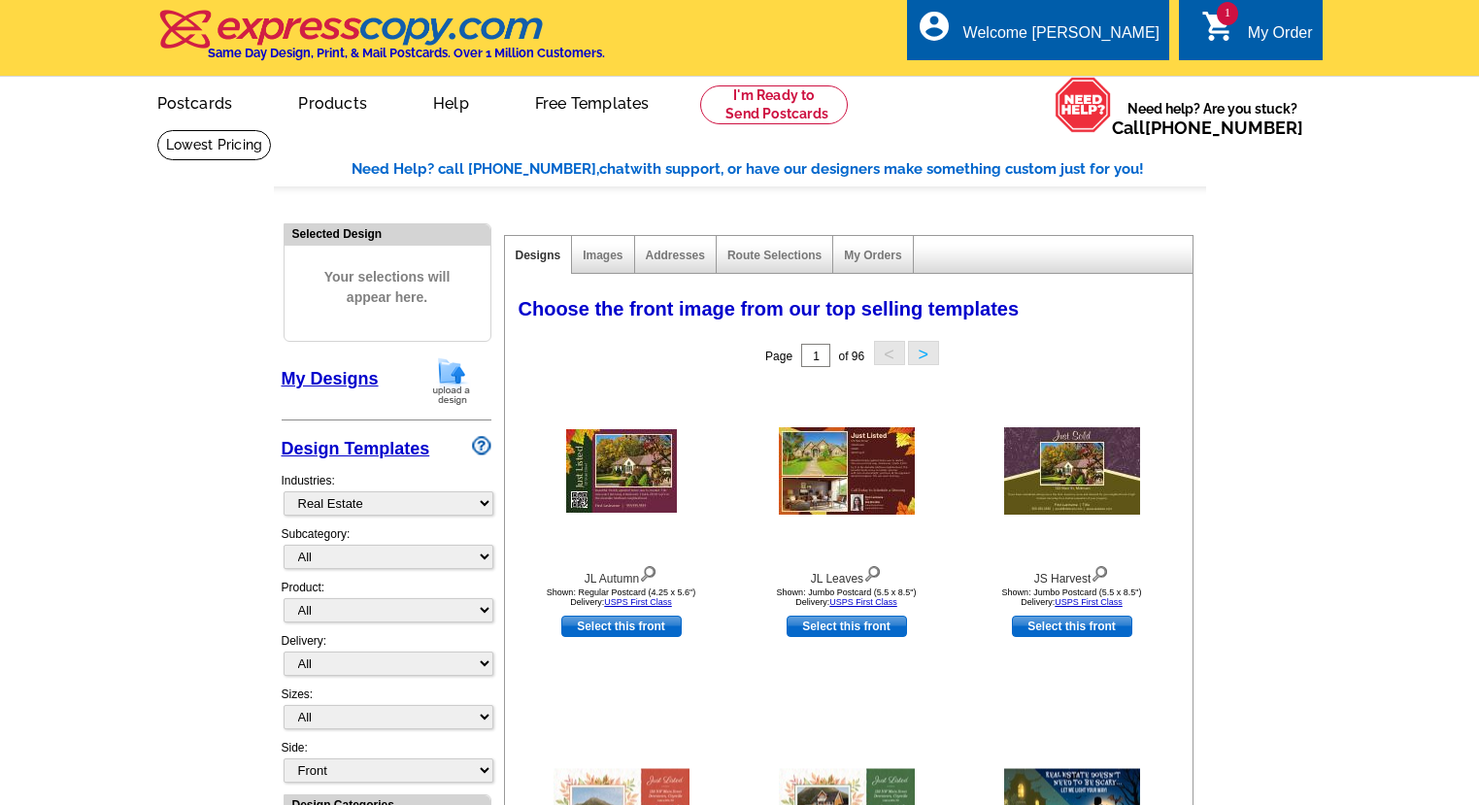
select select "785"
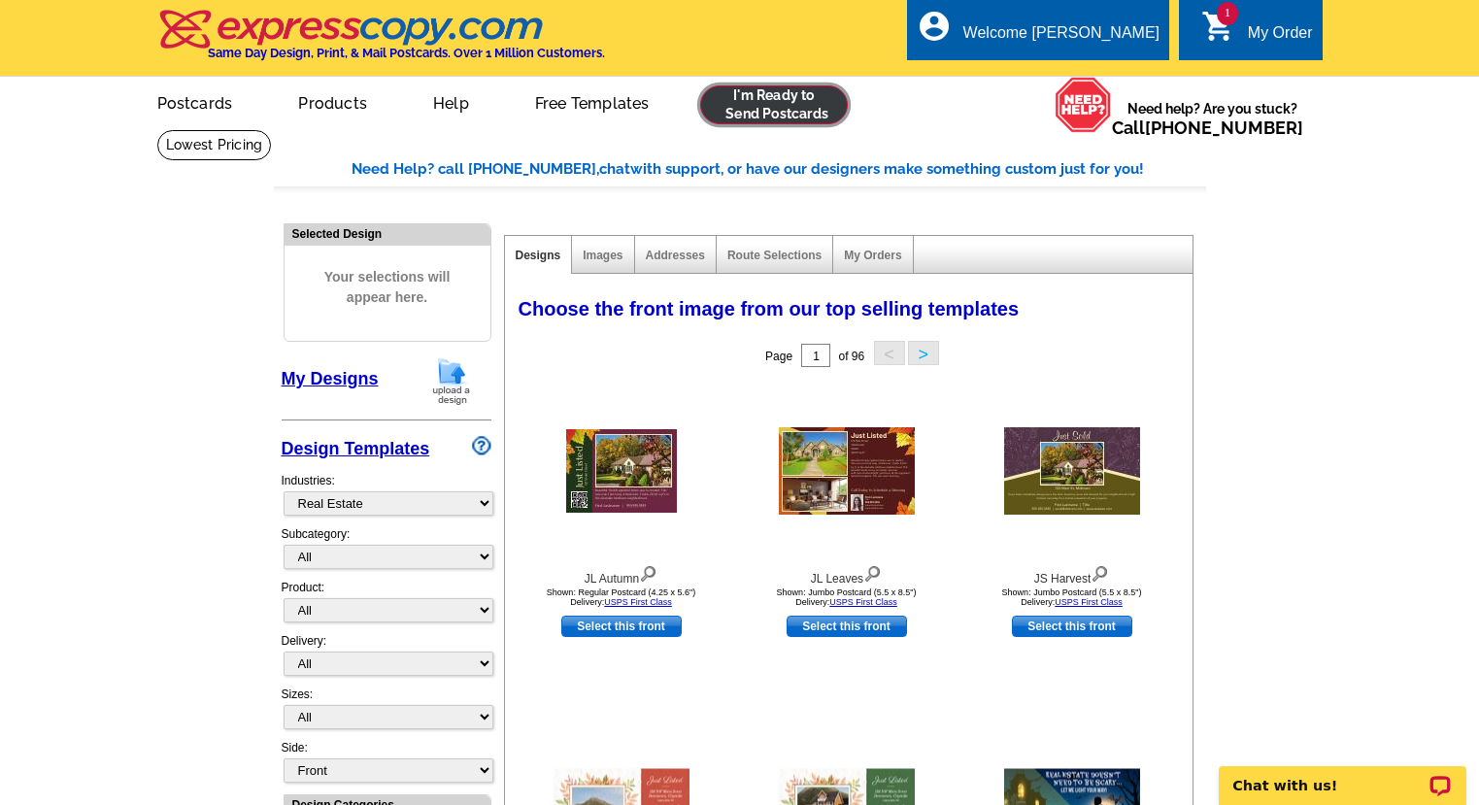
click at [765, 118] on link at bounding box center [774, 104] width 149 height 39
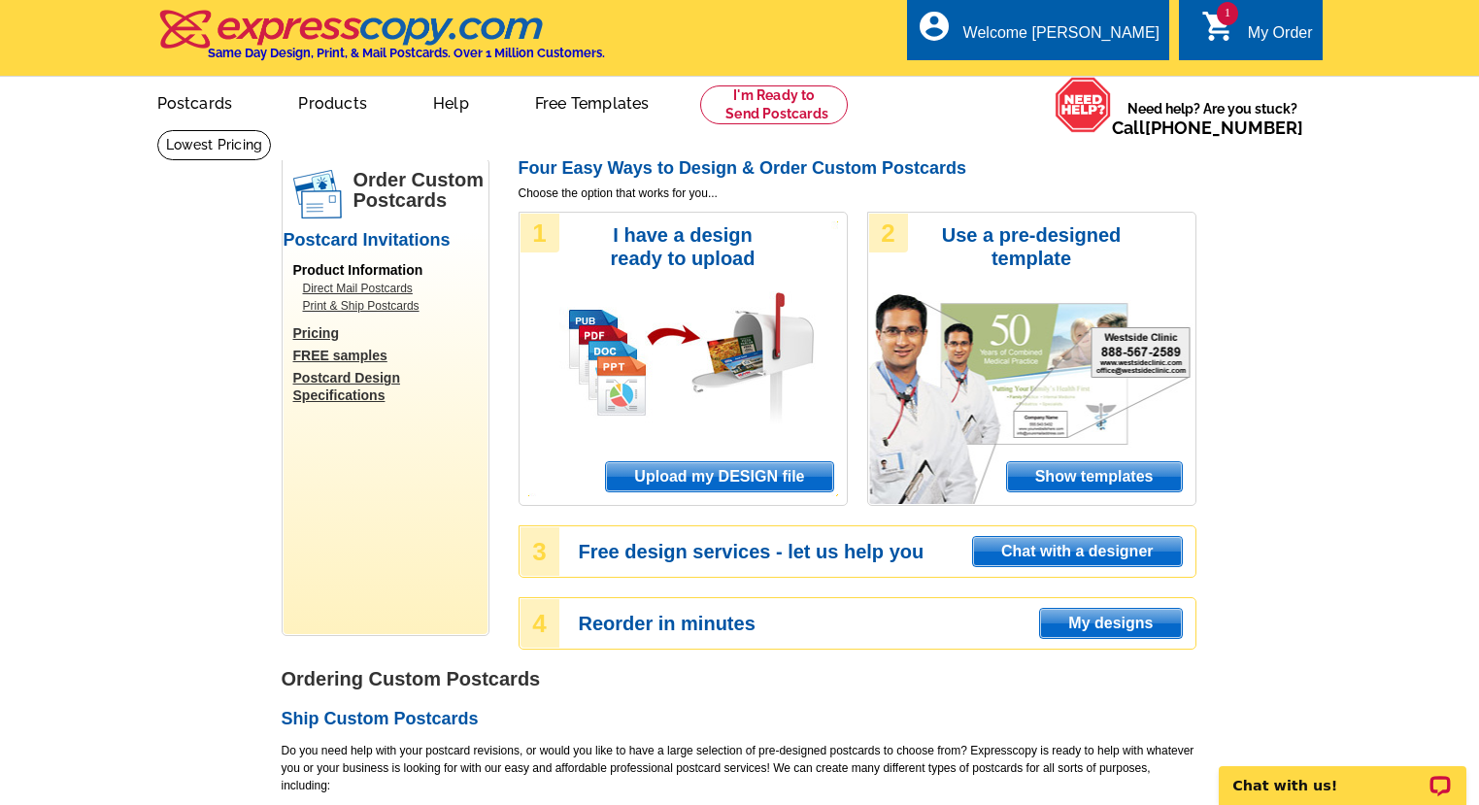
click at [727, 476] on span "Upload my DESIGN file" at bounding box center [719, 476] width 226 height 29
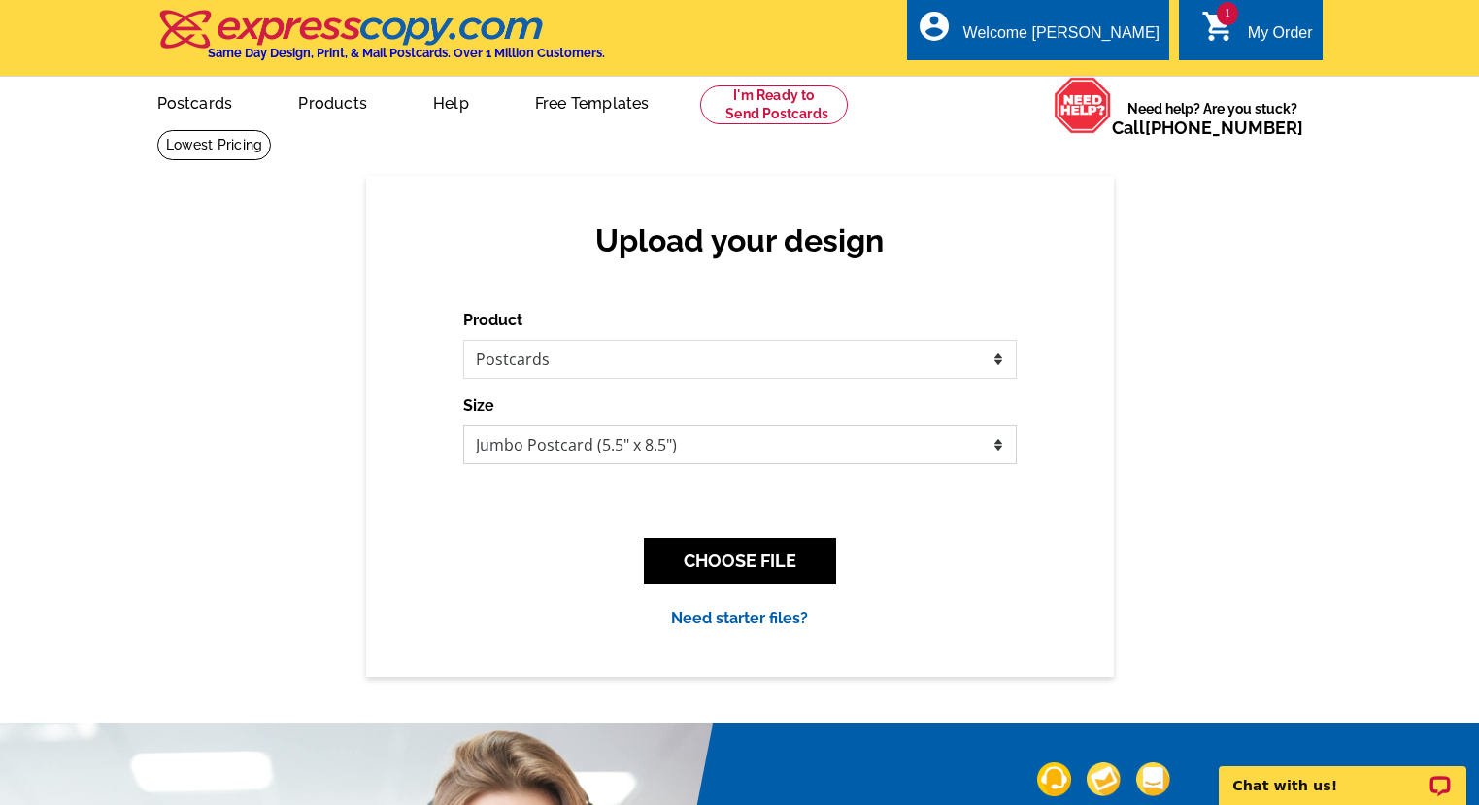
click at [735, 449] on select "Jumbo Postcard (5.5" x 8.5") Regular Postcard (4.25" x 5.6") Panoramic Postcard…" at bounding box center [740, 444] width 554 height 39
select select "1"
click at [463, 425] on select "Jumbo Postcard (5.5" x 8.5") Regular Postcard (4.25" x 5.6") Panoramic Postcard…" at bounding box center [740, 444] width 554 height 39
click at [756, 557] on button "CHOOSE FILE" at bounding box center [740, 561] width 192 height 46
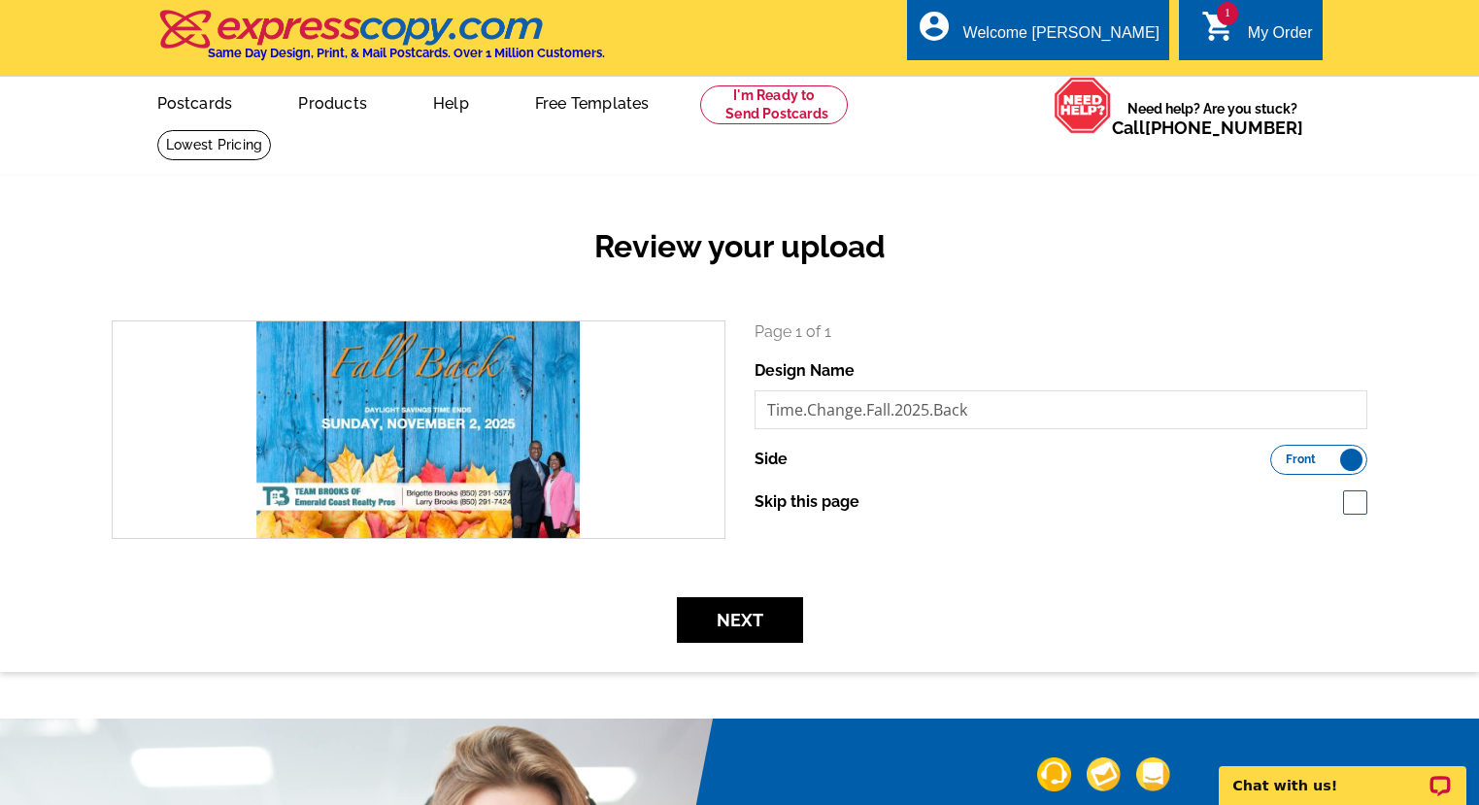
click at [1279, 462] on label "Front Back" at bounding box center [1318, 460] width 97 height 30
click at [1280, 455] on input "Front Back" at bounding box center [1280, 455] width 0 height 0
click at [767, 619] on button "Next" at bounding box center [740, 620] width 126 height 46
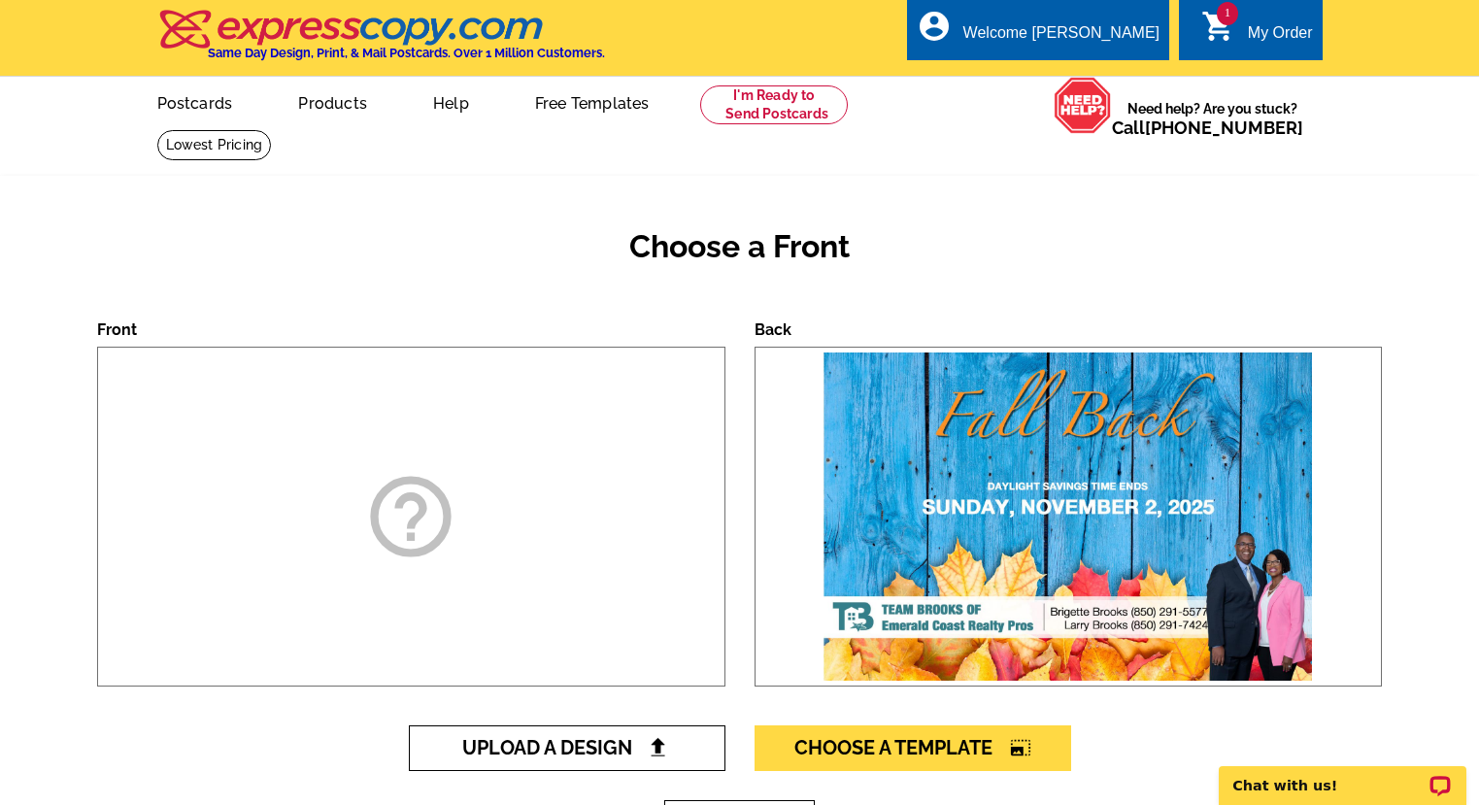
click at [621, 739] on span "Upload A Design" at bounding box center [566, 747] width 209 height 23
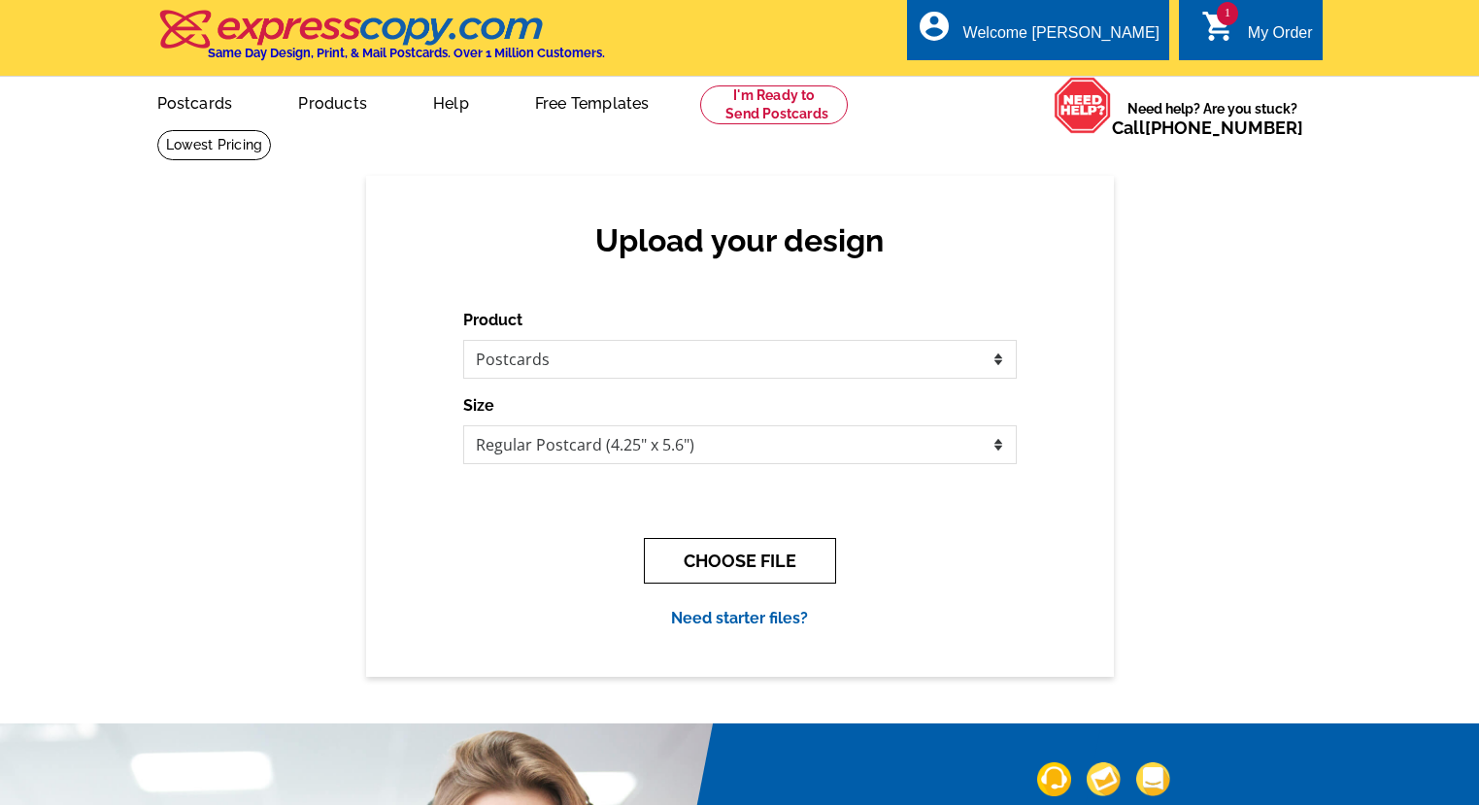
click at [710, 554] on button "CHOOSE FILE" at bounding box center [740, 561] width 192 height 46
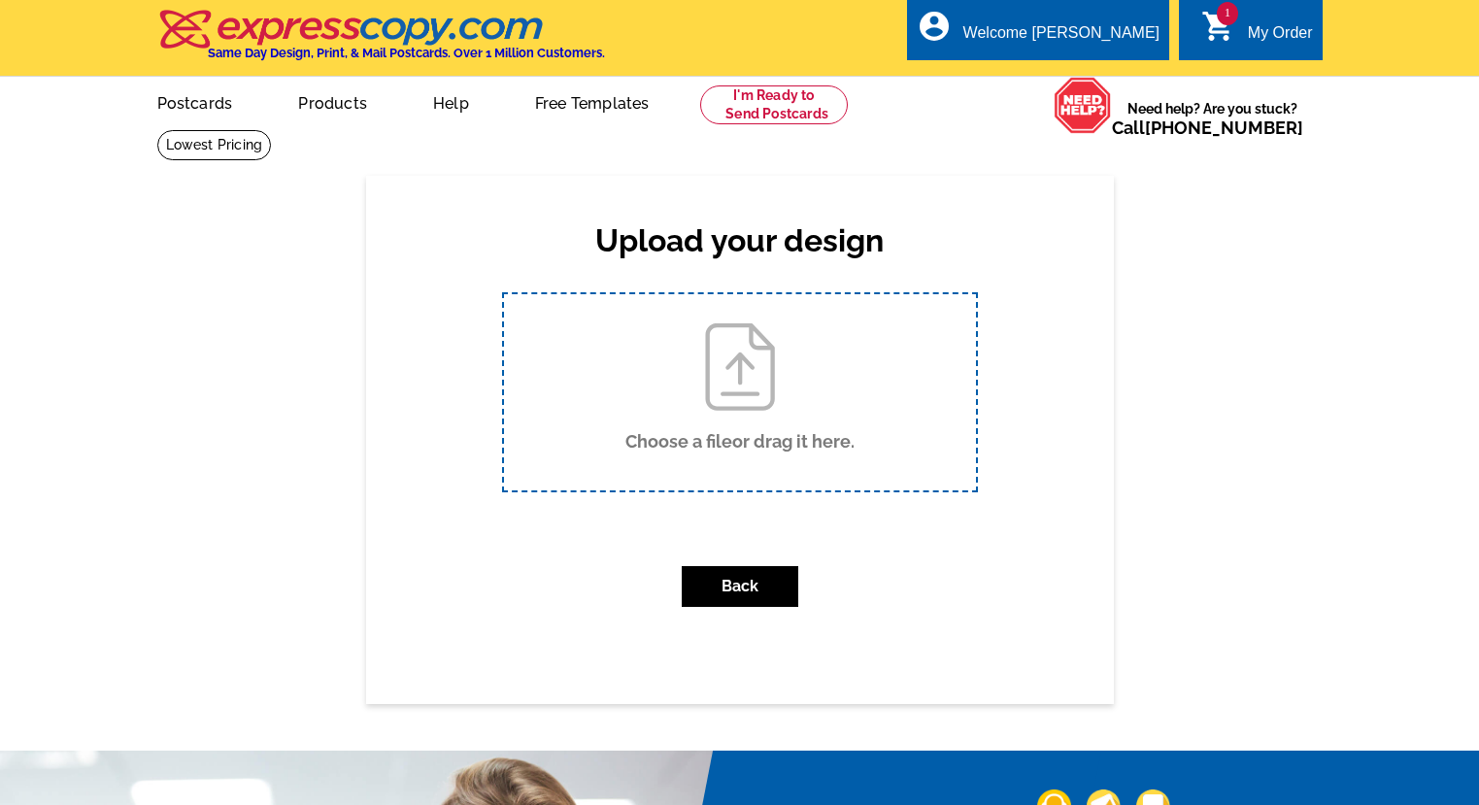
scroll to position [1, 0]
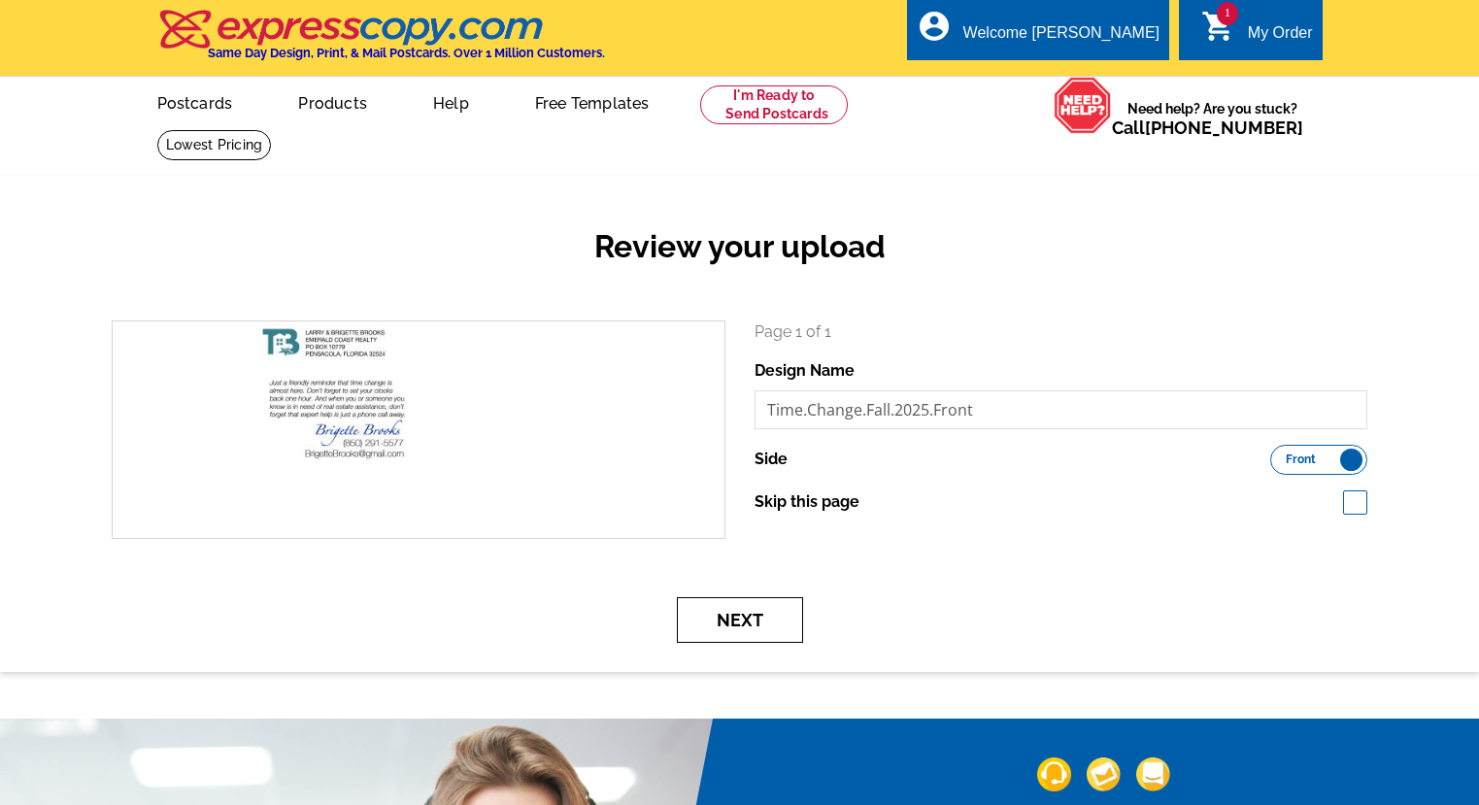
click at [769, 622] on button "Next" at bounding box center [740, 620] width 126 height 46
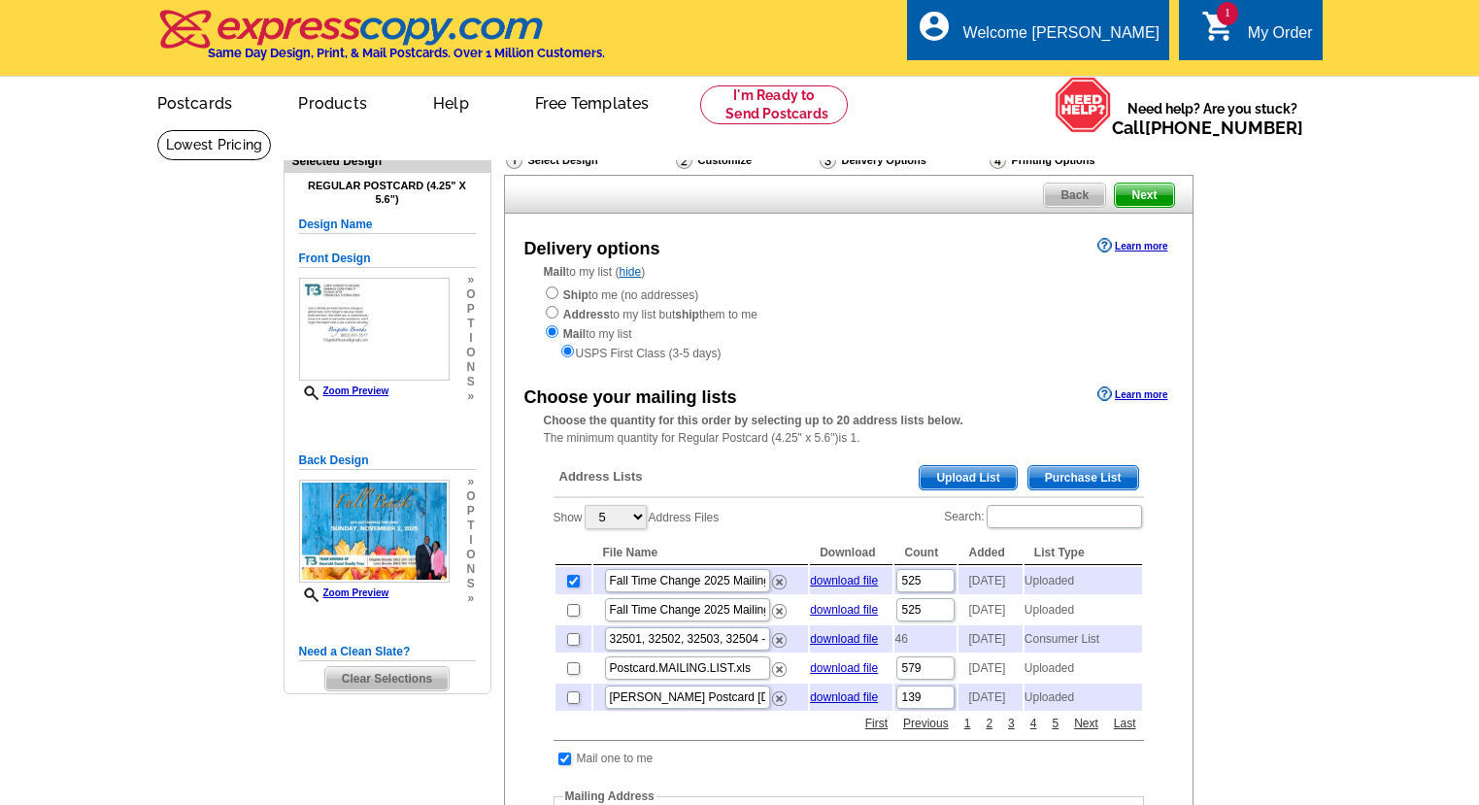
click at [1152, 196] on span "Next" at bounding box center [1144, 195] width 58 height 23
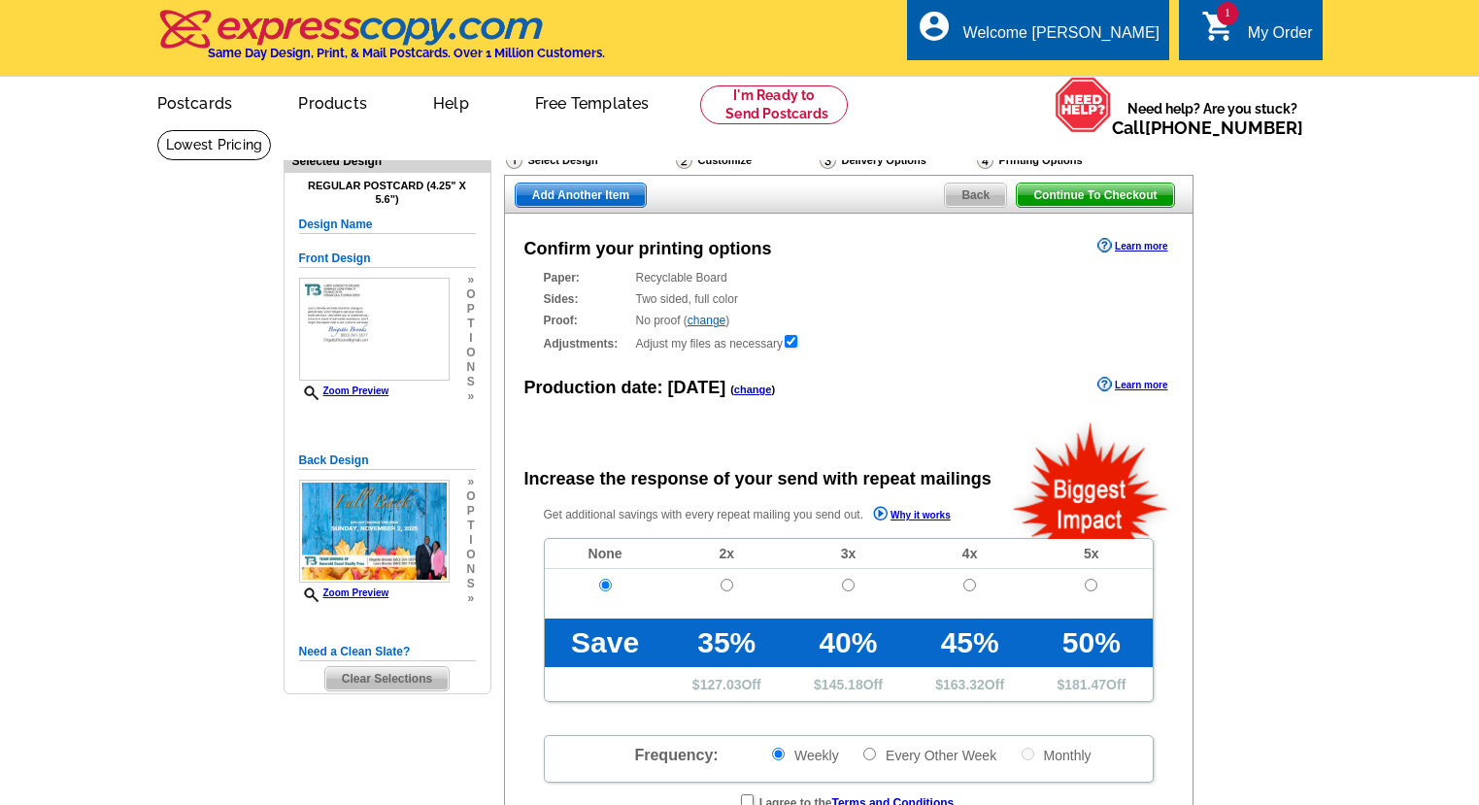
radio input "false"
click at [1106, 196] on span "Continue To Checkout" at bounding box center [1095, 195] width 156 height 23
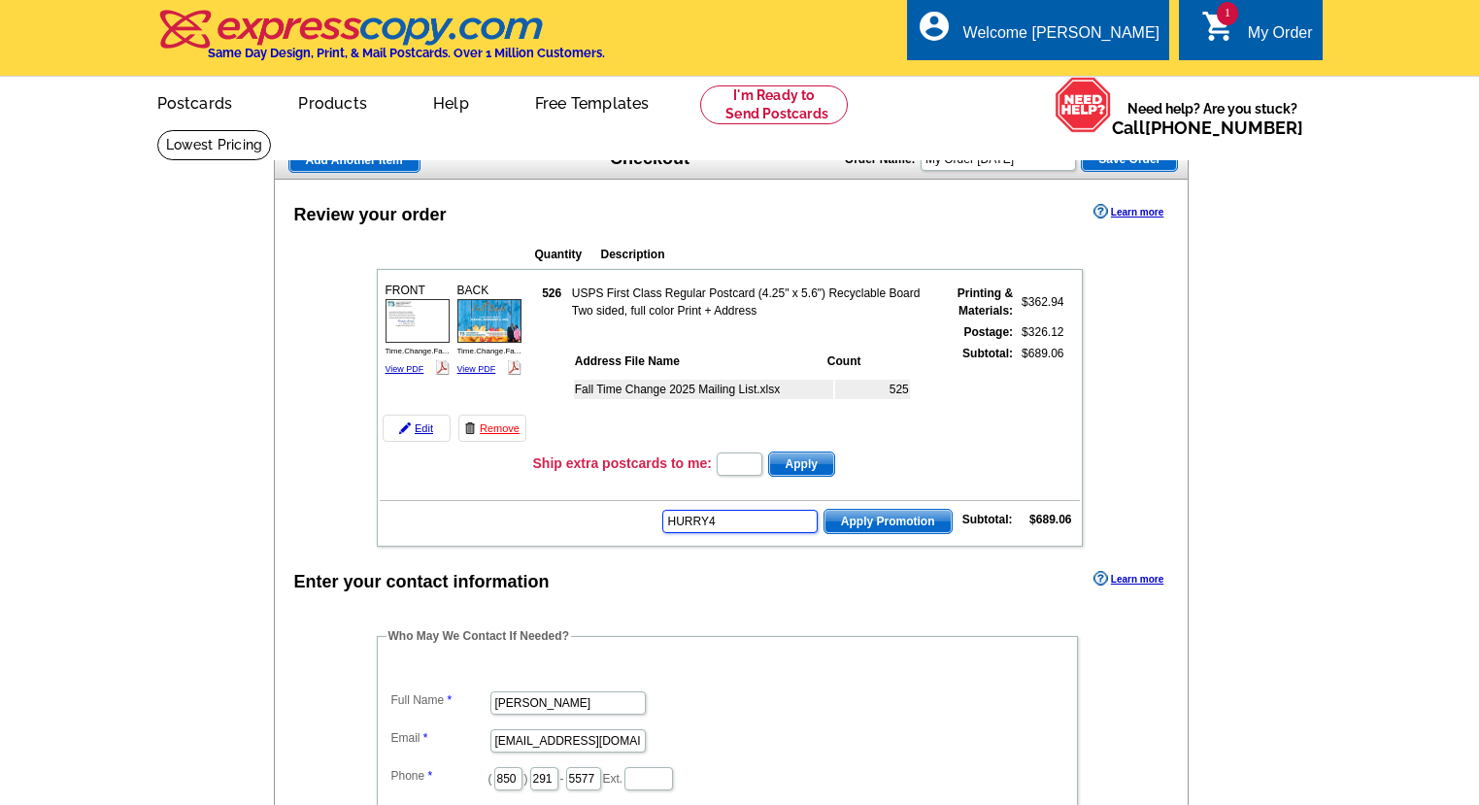
type input "HURRY40"
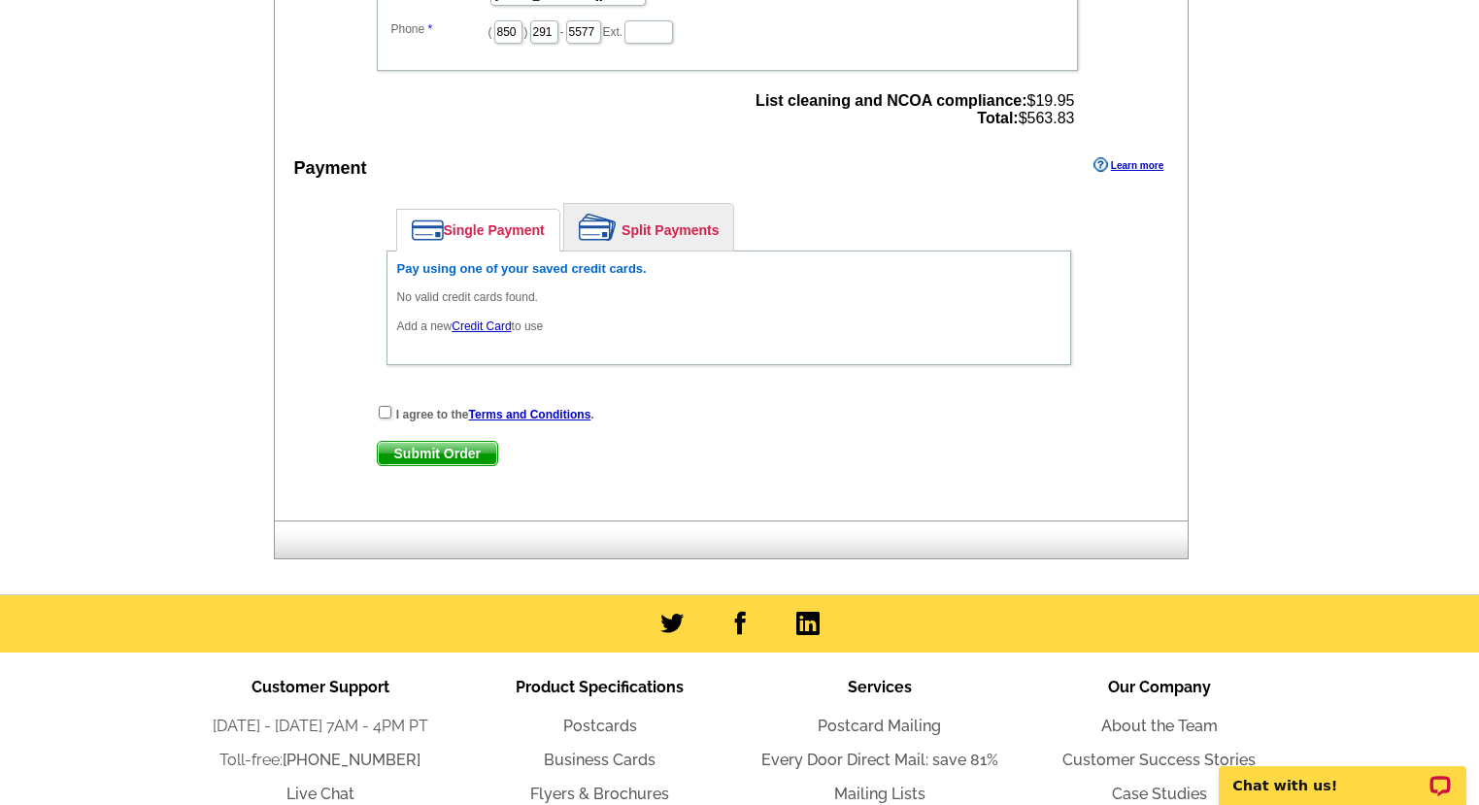
scroll to position [814, 0]
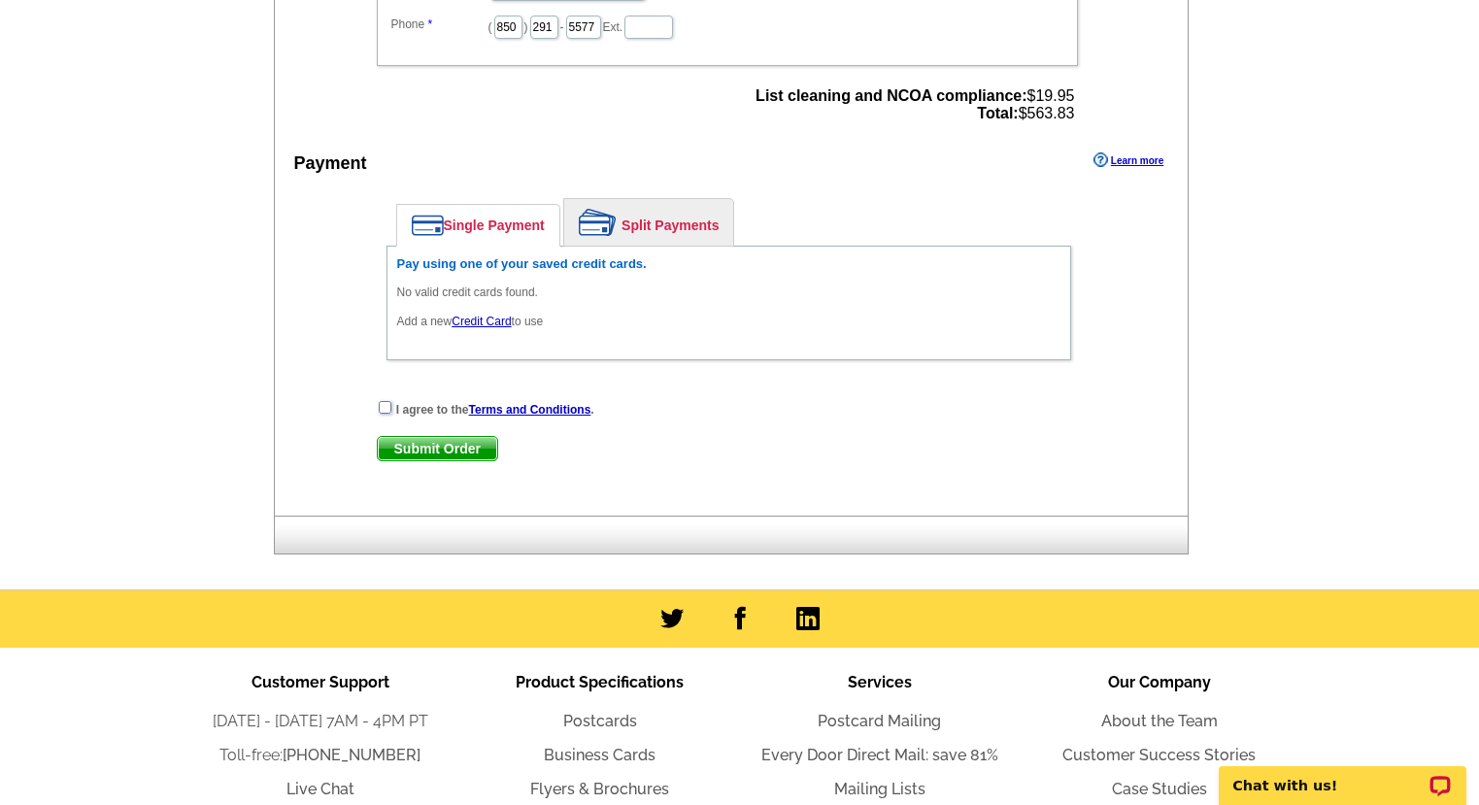
click at [386, 409] on input "checkbox" at bounding box center [385, 407] width 13 height 13
checkbox input "true"
click at [423, 452] on span "Submit Order" at bounding box center [437, 448] width 119 height 23
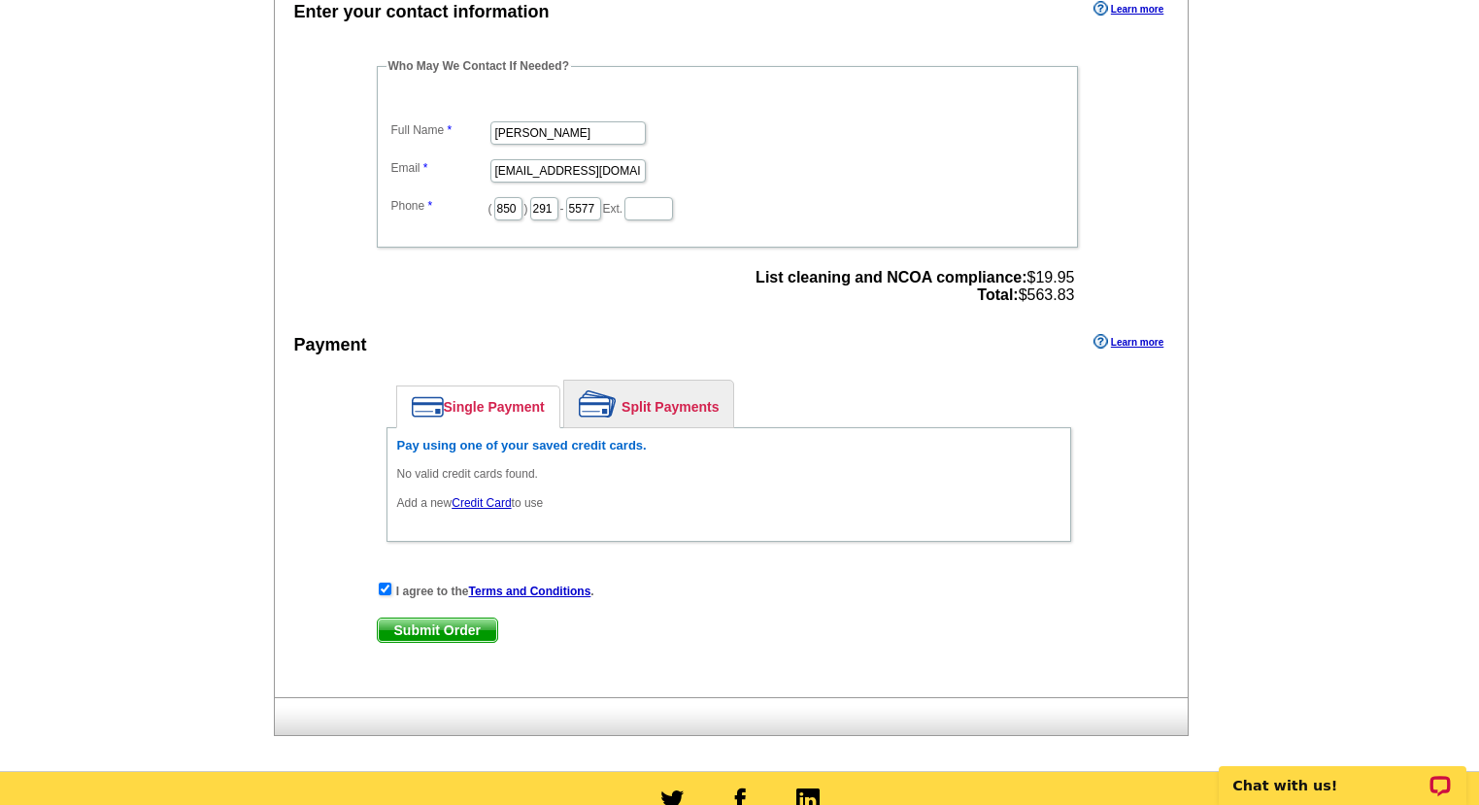
scroll to position [636, 0]
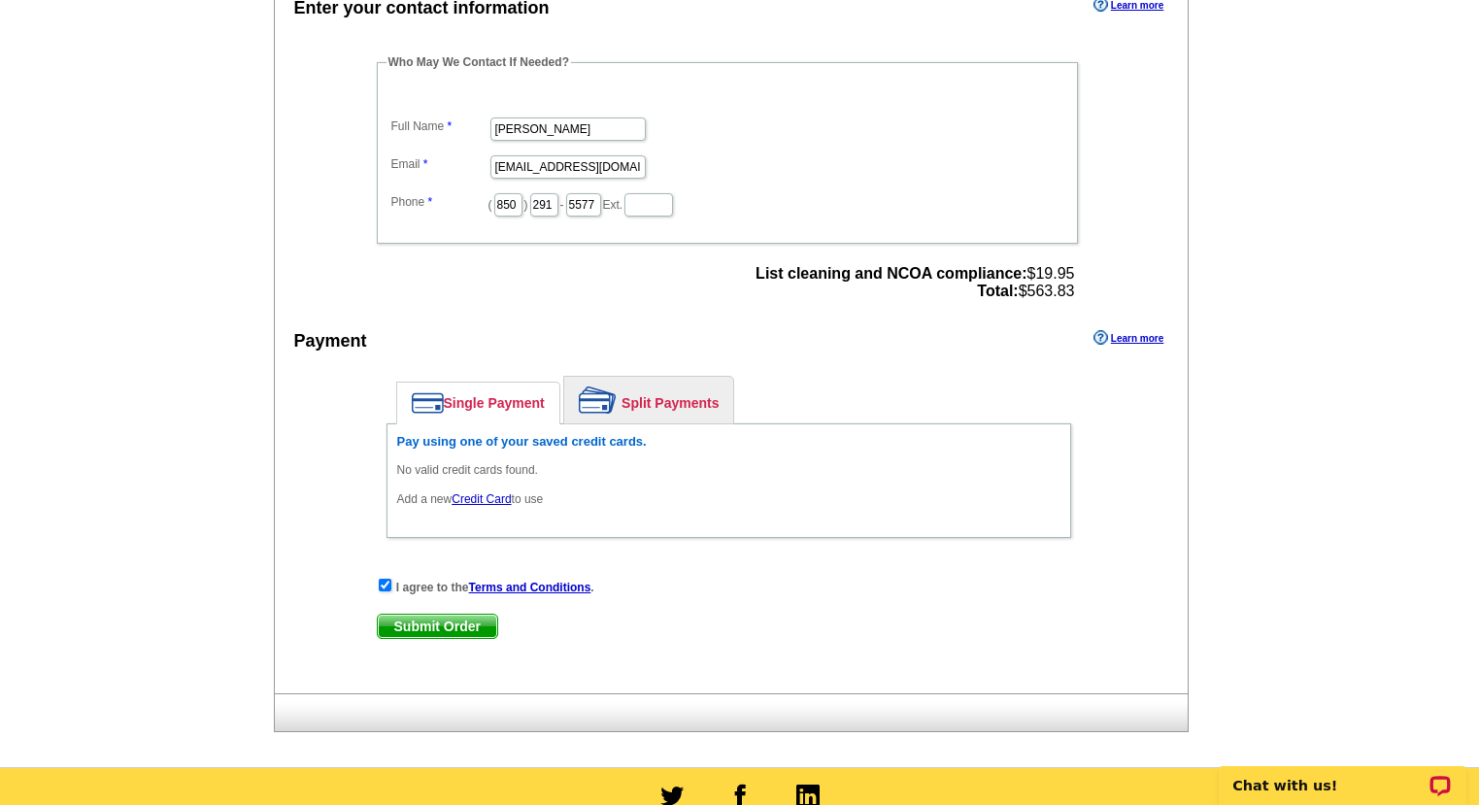
click at [488, 502] on link "Credit Card" at bounding box center [481, 499] width 59 height 14
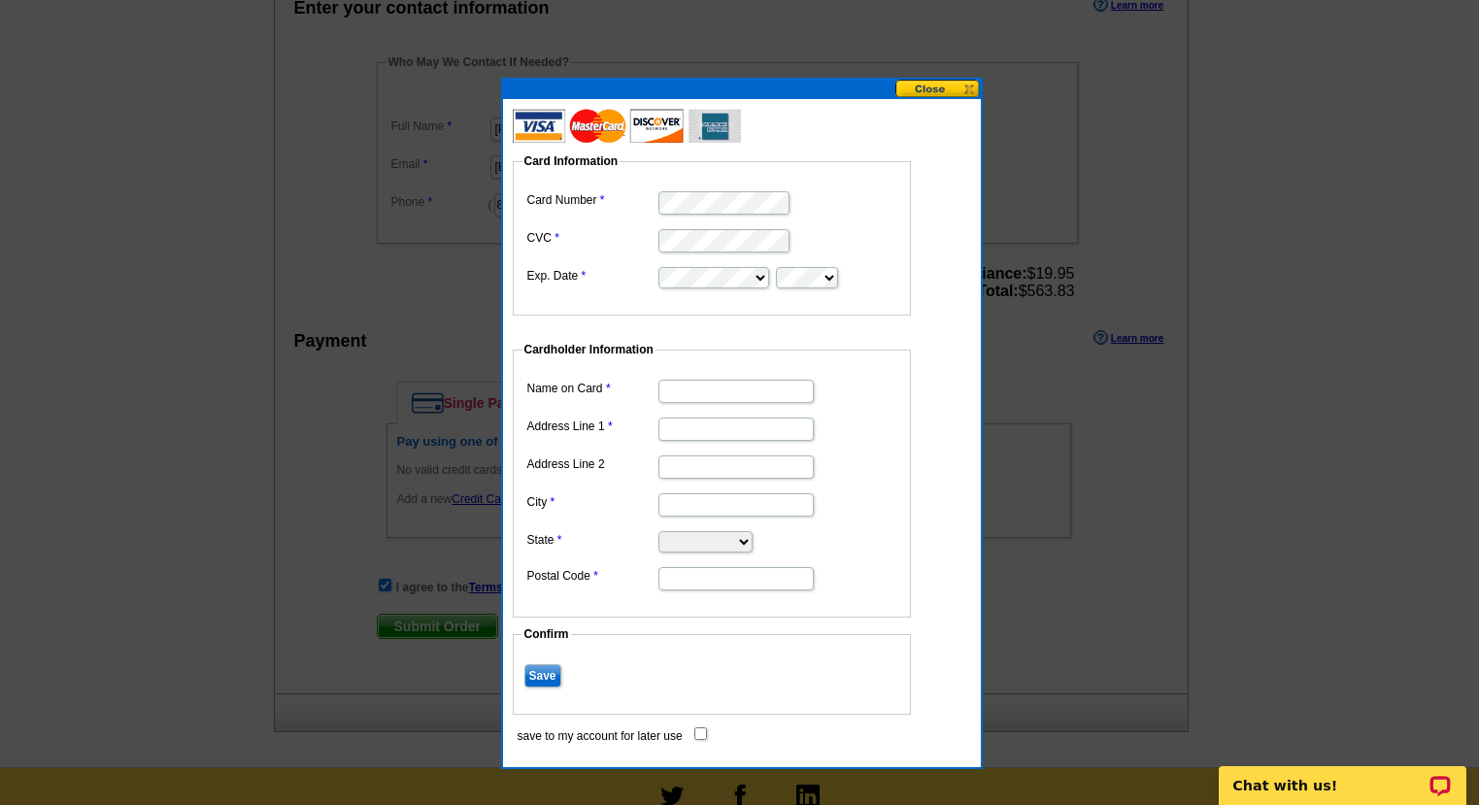
click at [755, 389] on input "Name on Card" at bounding box center [735, 391] width 155 height 23
type input "Larry Brooks"
type input "1"
type input "7150 Tippin Ave"
type input "Unit 10779"
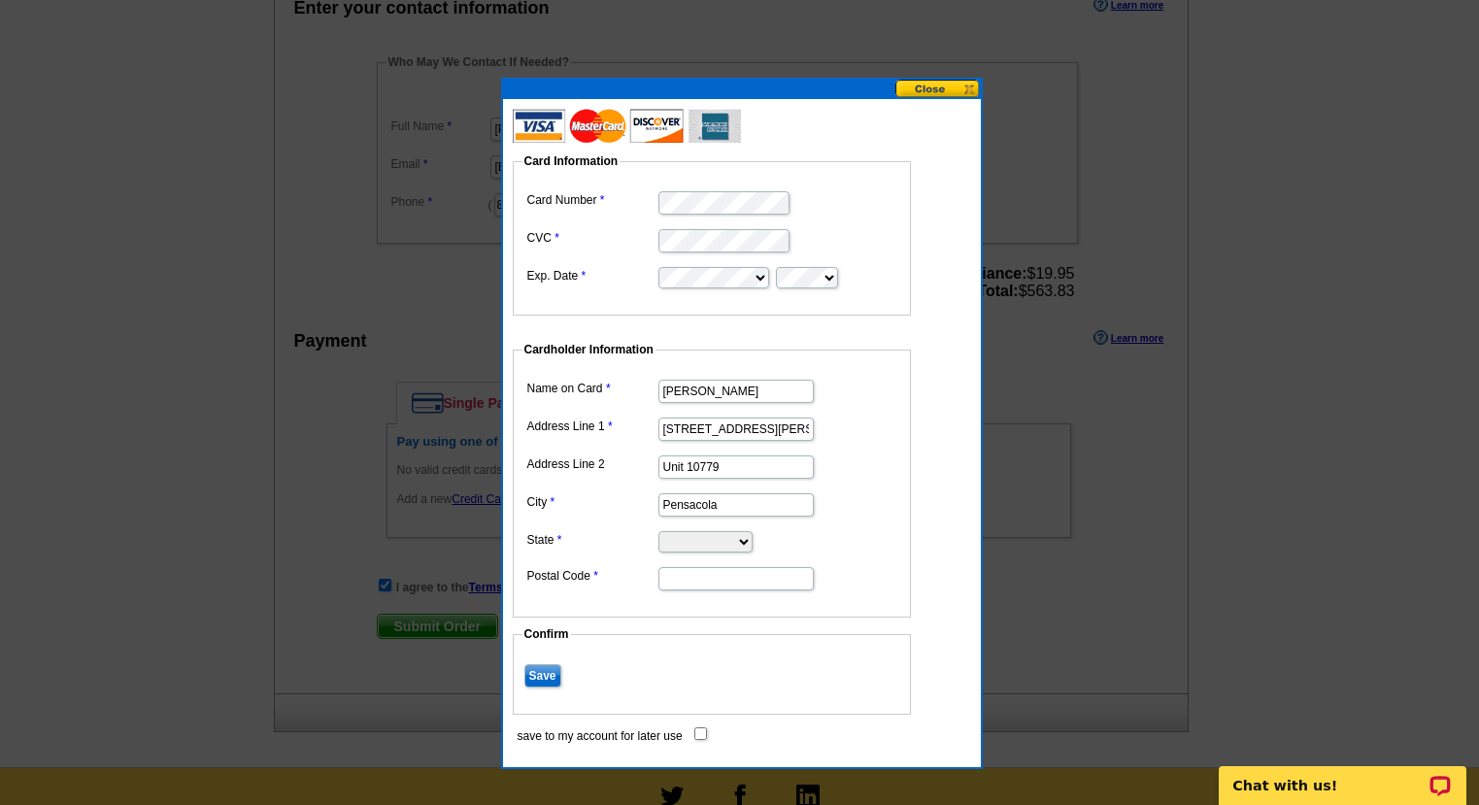
type input "Pensacola"
select select "FL"
type input "32524"
click at [551, 675] on input "Save" at bounding box center [542, 675] width 37 height 23
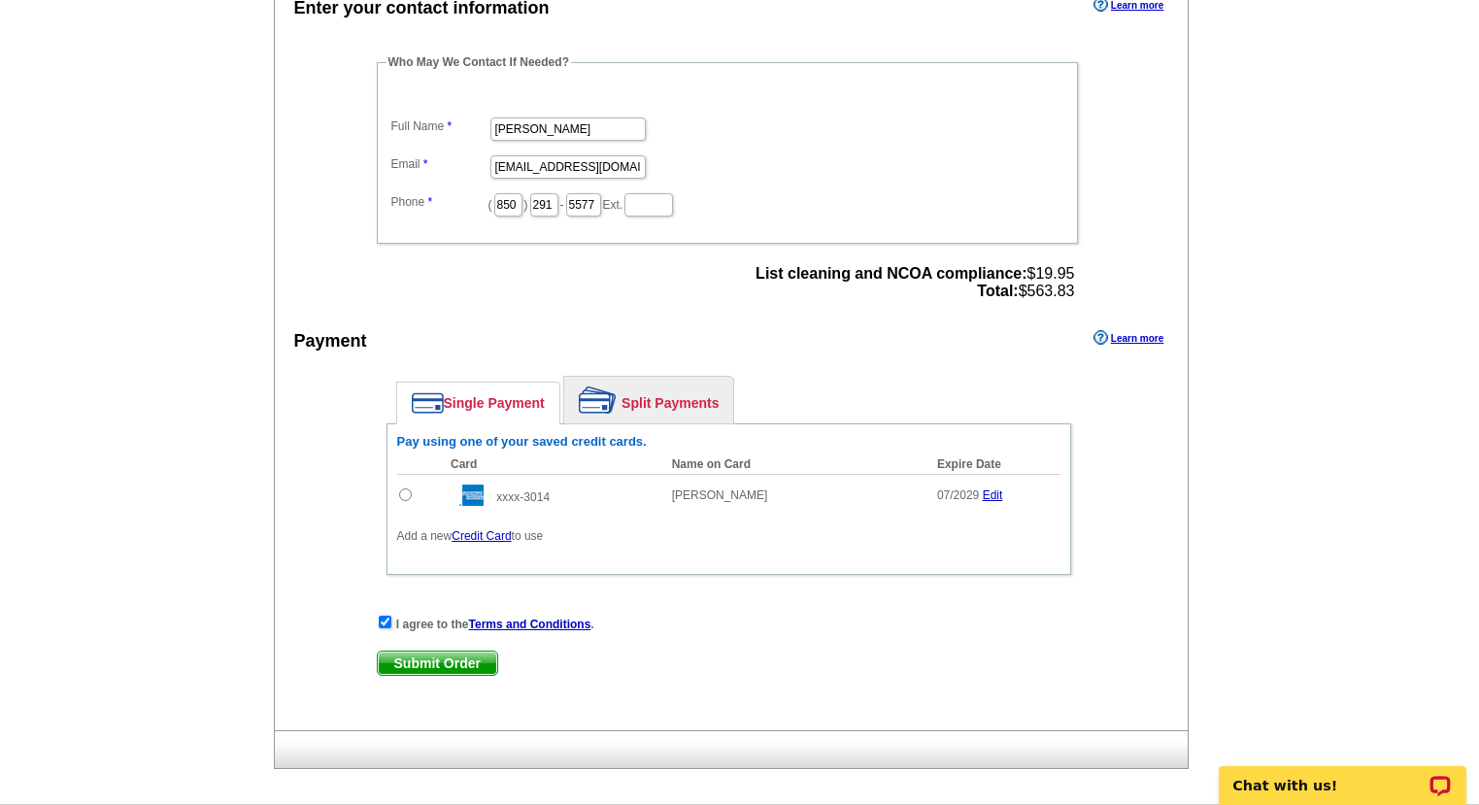
click at [456, 667] on span "Submit Order" at bounding box center [437, 663] width 119 height 23
click at [405, 499] on input "radio" at bounding box center [405, 495] width 13 height 13
radio input "true"
click at [429, 666] on span "Submit Order" at bounding box center [437, 663] width 119 height 23
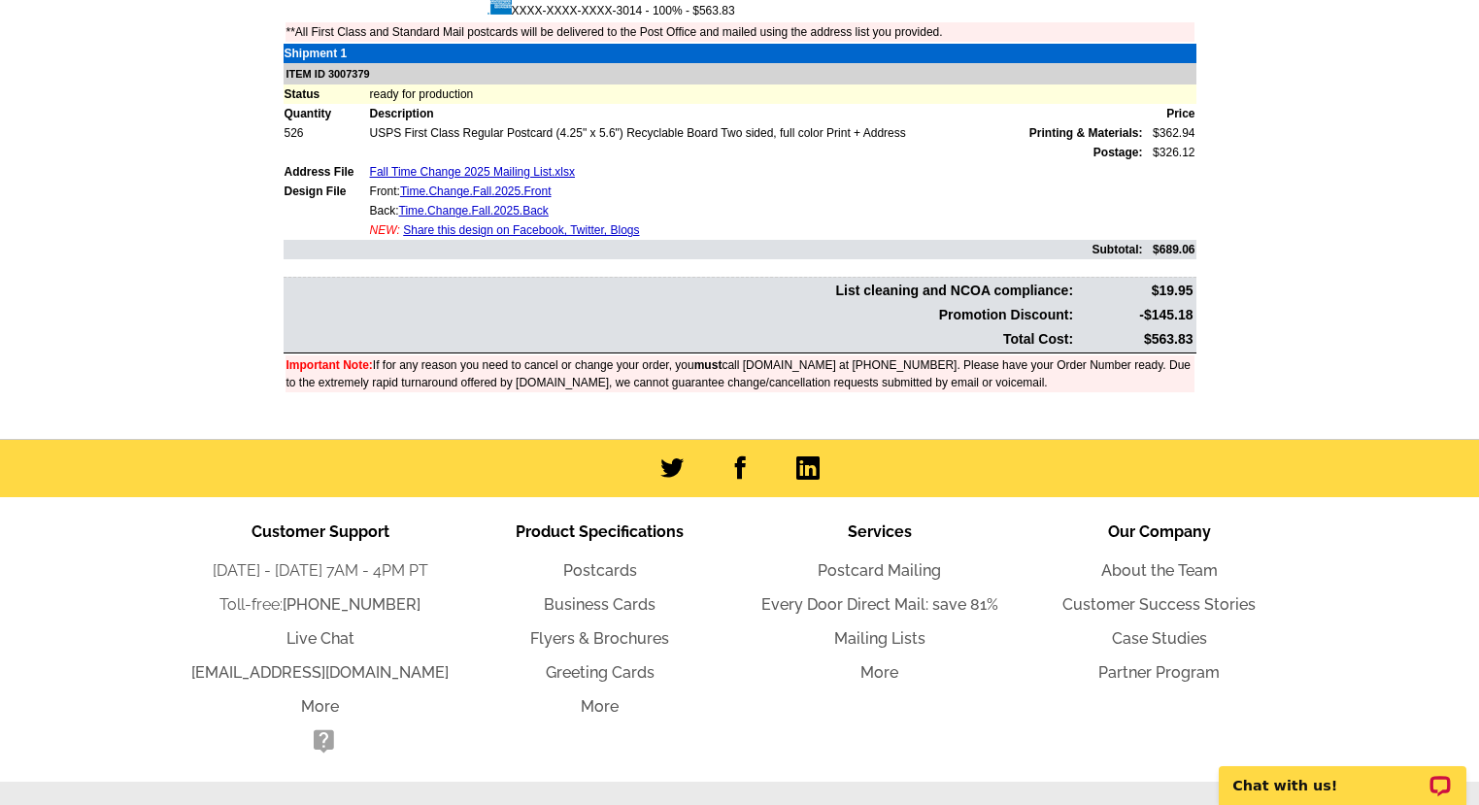
scroll to position [709, 0]
